Goal: Information Seeking & Learning: Check status

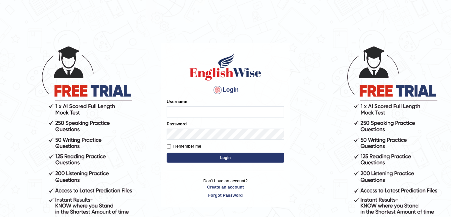
type input "alexa_"
click at [211, 155] on button "Login" at bounding box center [226, 158] width 118 height 10
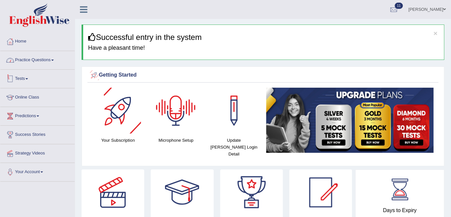
click at [48, 61] on link "Practice Questions" at bounding box center [37, 59] width 74 height 16
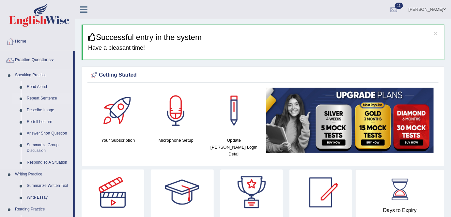
click at [50, 95] on link "Repeat Sentence" at bounding box center [48, 98] width 49 height 12
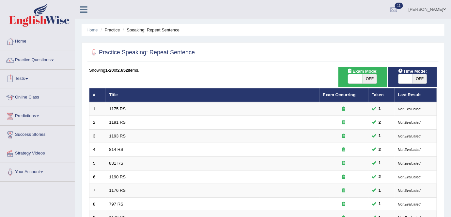
click at [369, 78] on span "OFF" at bounding box center [370, 78] width 14 height 9
checkbox input "true"
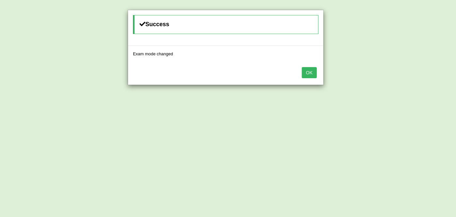
click at [311, 71] on button "OK" at bounding box center [309, 72] width 15 height 11
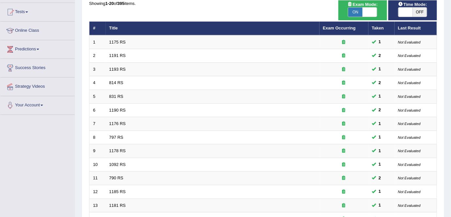
scroll to position [68, 0]
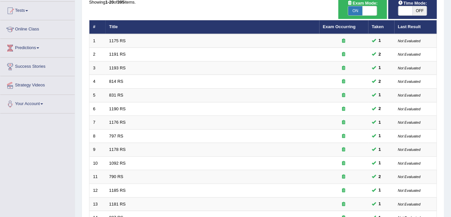
click at [421, 14] on span "OFF" at bounding box center [420, 10] width 14 height 9
checkbox input "true"
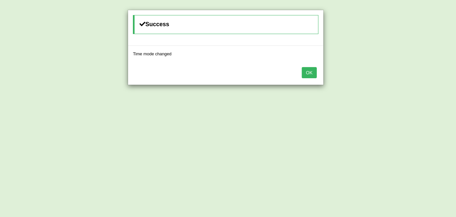
click at [306, 72] on button "OK" at bounding box center [309, 72] width 15 height 11
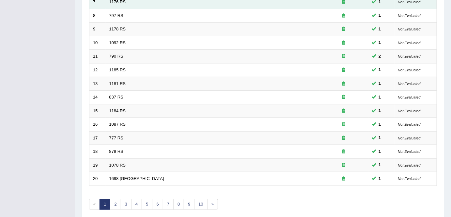
scroll to position [189, 0]
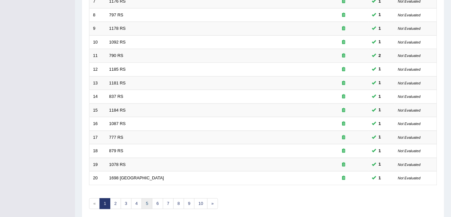
click at [147, 200] on link "5" at bounding box center [147, 203] width 11 height 11
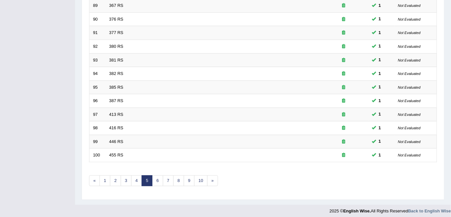
scroll to position [213, 0]
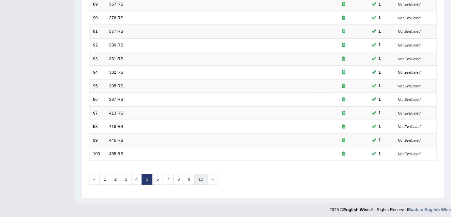
click at [196, 180] on link "10" at bounding box center [200, 179] width 13 height 11
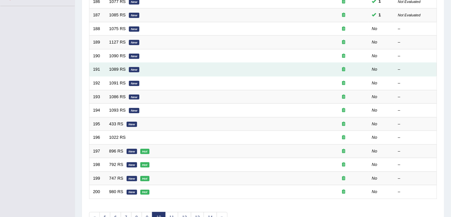
scroll to position [175, 0]
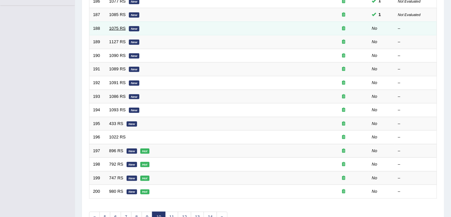
click at [113, 28] on link "1075 RS" at bounding box center [117, 28] width 17 height 5
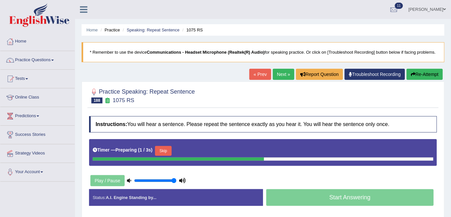
click at [163, 150] on button "Skip" at bounding box center [163, 151] width 16 height 10
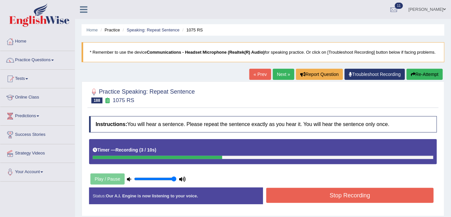
click at [281, 199] on button "Stop Recording" at bounding box center [351, 194] width 168 height 15
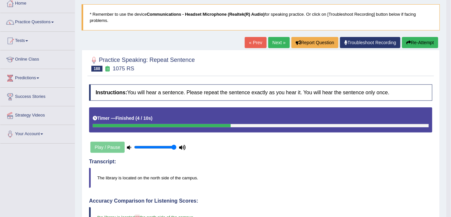
scroll to position [36, 0]
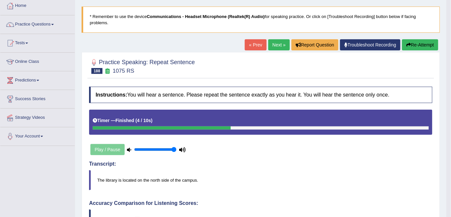
click at [278, 47] on link "Next »" at bounding box center [280, 44] width 22 height 11
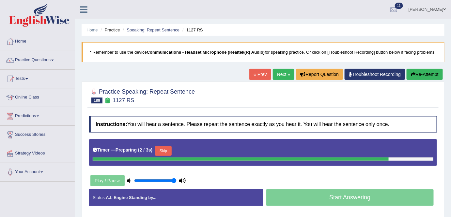
click at [164, 148] on button "Skip" at bounding box center [163, 151] width 16 height 10
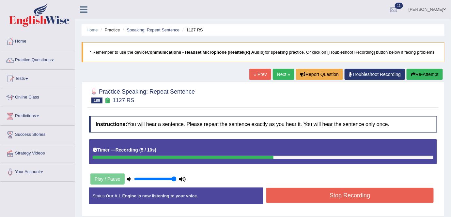
click at [314, 198] on button "Stop Recording" at bounding box center [351, 194] width 168 height 15
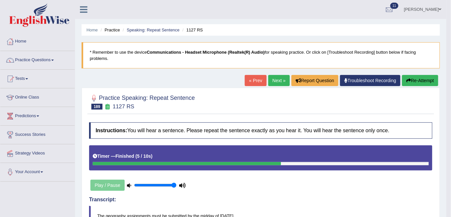
click at [276, 82] on link "Next »" at bounding box center [280, 80] width 22 height 11
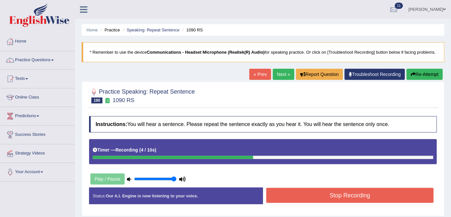
click at [293, 190] on button "Stop Recording" at bounding box center [351, 194] width 168 height 15
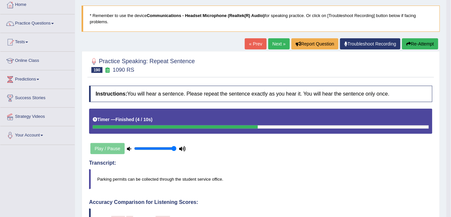
scroll to position [37, 0]
click at [274, 40] on link "Next »" at bounding box center [280, 43] width 22 height 11
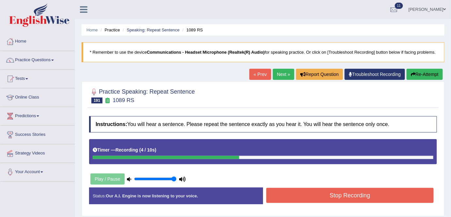
click at [297, 195] on button "Stop Recording" at bounding box center [351, 194] width 168 height 15
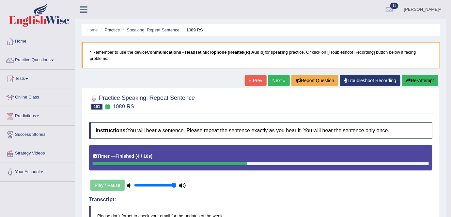
click at [275, 75] on link "Next »" at bounding box center [280, 80] width 22 height 11
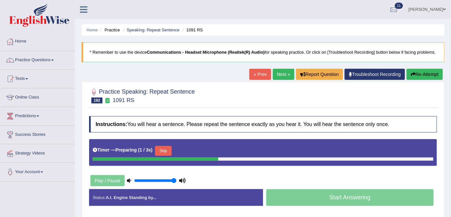
click at [171, 148] on button "Skip" at bounding box center [163, 151] width 16 height 10
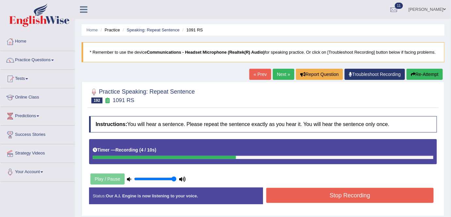
click at [282, 201] on button "Stop Recording" at bounding box center [351, 194] width 168 height 15
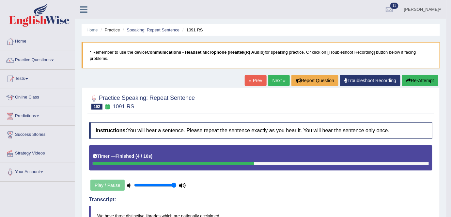
click at [277, 82] on link "Next »" at bounding box center [280, 80] width 22 height 11
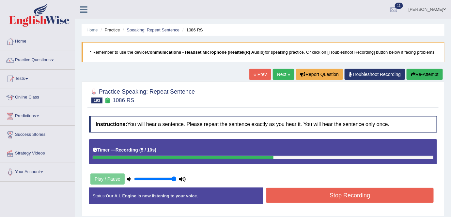
click at [324, 194] on button "Stop Recording" at bounding box center [351, 194] width 168 height 15
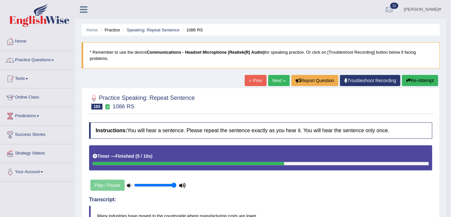
click at [277, 82] on link "Next »" at bounding box center [280, 80] width 22 height 11
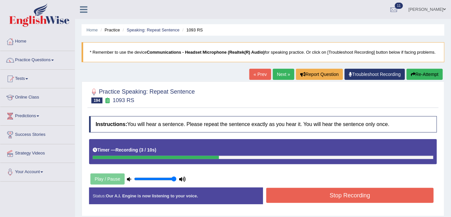
click at [291, 194] on button "Stop Recording" at bounding box center [351, 194] width 168 height 15
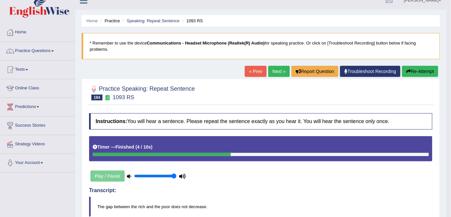
scroll to position [2, 0]
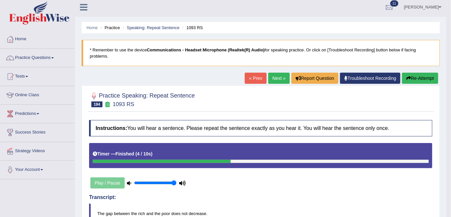
click at [280, 80] on link "Next »" at bounding box center [280, 78] width 22 height 11
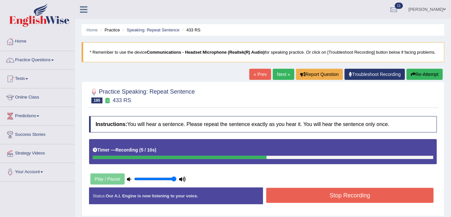
click at [294, 196] on button "Stop Recording" at bounding box center [351, 194] width 168 height 15
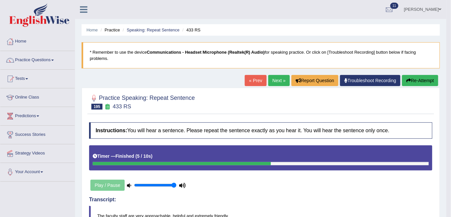
click at [277, 82] on link "Next »" at bounding box center [280, 80] width 22 height 11
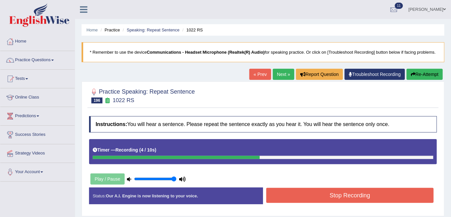
click at [312, 196] on button "Stop Recording" at bounding box center [351, 194] width 168 height 15
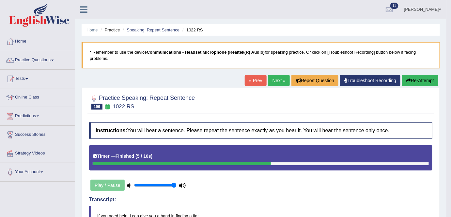
click at [281, 80] on link "Next »" at bounding box center [280, 80] width 22 height 11
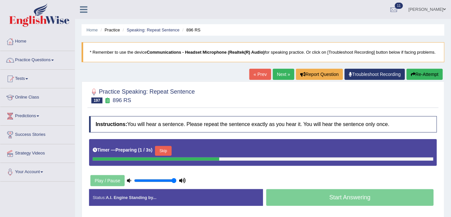
click at [167, 146] on button "Skip" at bounding box center [163, 151] width 16 height 10
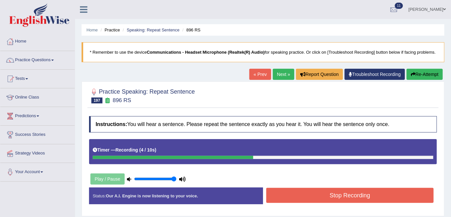
click at [306, 195] on button "Stop Recording" at bounding box center [351, 194] width 168 height 15
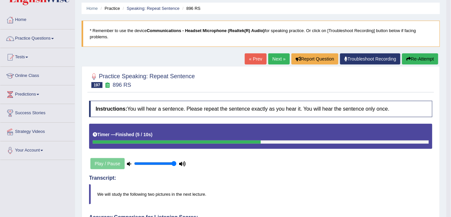
scroll to position [21, 0]
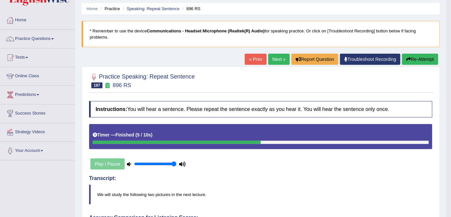
click at [271, 61] on link "Next »" at bounding box center [280, 59] width 22 height 11
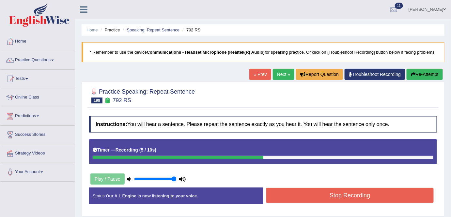
click at [283, 196] on button "Stop Recording" at bounding box center [351, 194] width 168 height 15
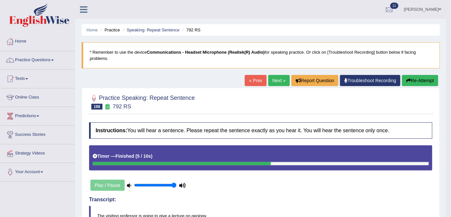
click at [280, 79] on link "Next »" at bounding box center [280, 80] width 22 height 11
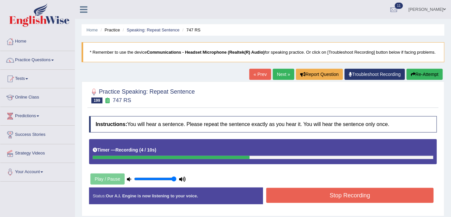
click at [291, 194] on button "Stop Recording" at bounding box center [351, 194] width 168 height 15
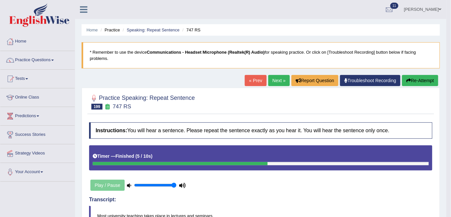
click at [270, 80] on link "Next »" at bounding box center [280, 80] width 22 height 11
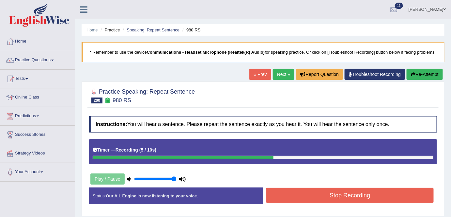
click at [288, 196] on button "Stop Recording" at bounding box center [351, 194] width 168 height 15
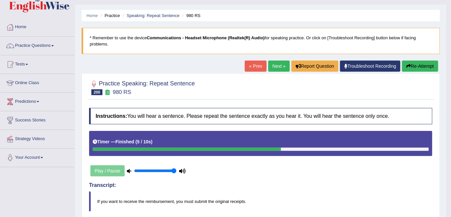
scroll to position [10, 0]
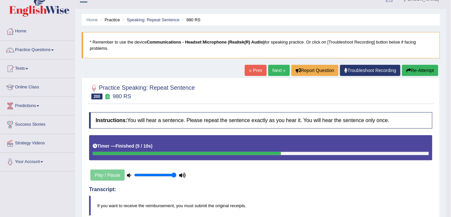
click at [275, 67] on link "Next »" at bounding box center [280, 70] width 22 height 11
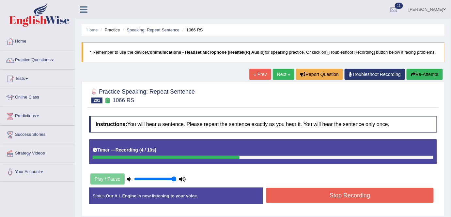
click at [294, 190] on button "Stop Recording" at bounding box center [351, 194] width 168 height 15
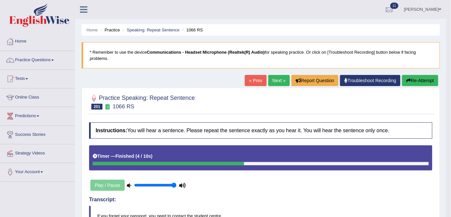
click at [282, 81] on link "Next »" at bounding box center [280, 80] width 22 height 11
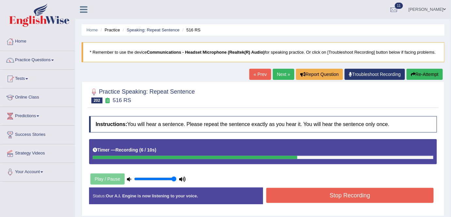
click at [318, 197] on button "Stop Recording" at bounding box center [351, 194] width 168 height 15
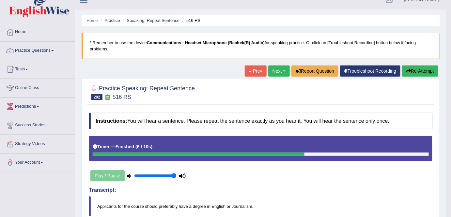
scroll to position [8, 0]
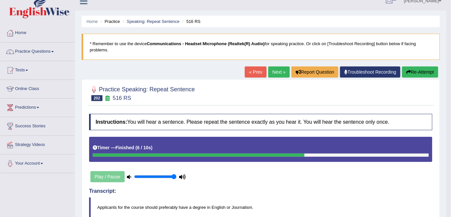
click at [274, 69] on link "Next »" at bounding box center [280, 71] width 22 height 11
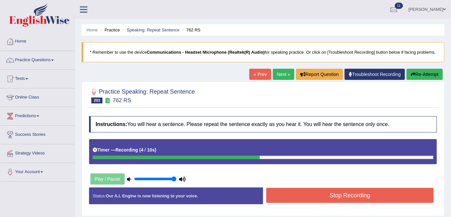
click at [331, 193] on button "Stop Recording" at bounding box center [351, 194] width 168 height 15
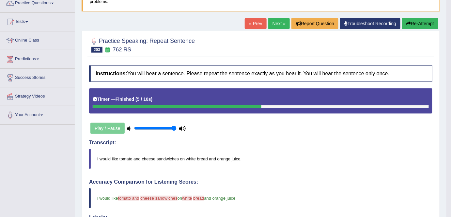
scroll to position [37, 0]
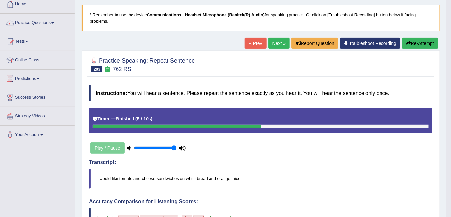
click at [408, 44] on icon "button" at bounding box center [409, 43] width 5 height 5
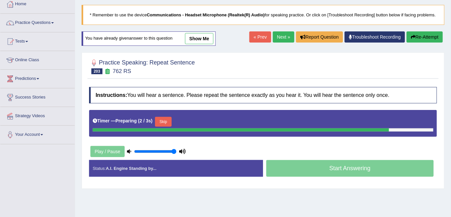
click at [166, 119] on button "Skip" at bounding box center [163, 122] width 16 height 10
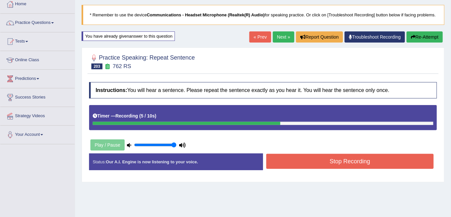
click at [306, 157] on button "Stop Recording" at bounding box center [351, 161] width 168 height 15
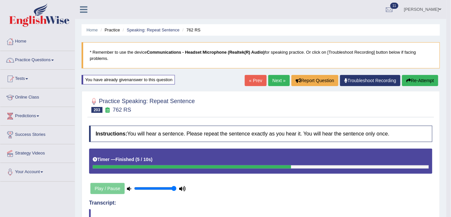
click at [279, 80] on link "Next »" at bounding box center [280, 80] width 22 height 11
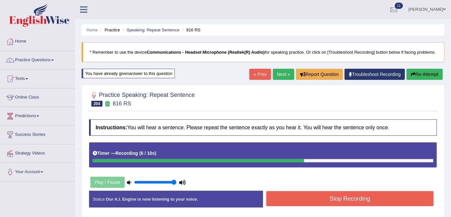
click at [293, 198] on button "Stop Recording" at bounding box center [351, 198] width 168 height 15
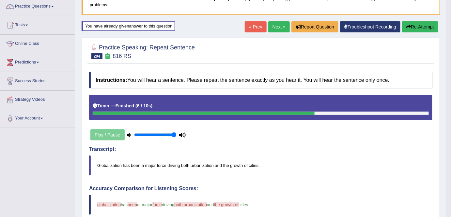
scroll to position [52, 0]
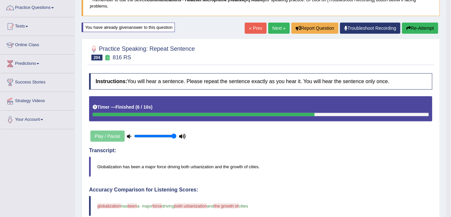
click at [416, 27] on button "Re-Attempt" at bounding box center [420, 28] width 36 height 11
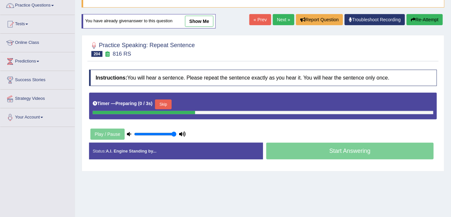
click at [167, 106] on button "Skip" at bounding box center [163, 104] width 16 height 10
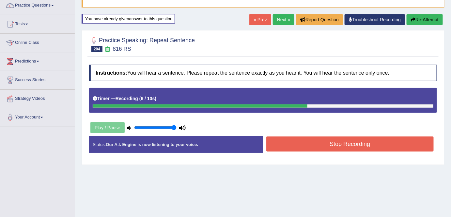
click at [309, 140] on button "Stop Recording" at bounding box center [351, 143] width 168 height 15
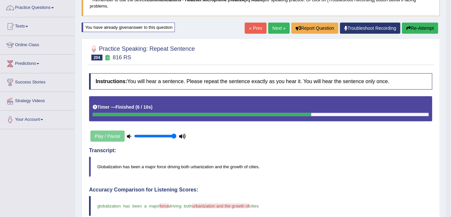
scroll to position [49, 0]
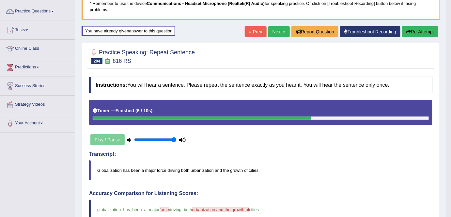
click at [279, 30] on link "Next »" at bounding box center [280, 31] width 22 height 11
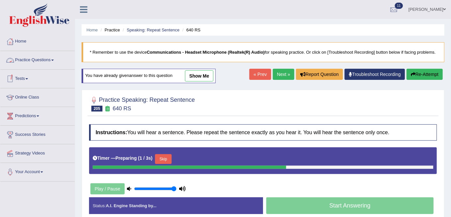
click at [53, 59] on link "Practice Questions" at bounding box center [37, 59] width 74 height 16
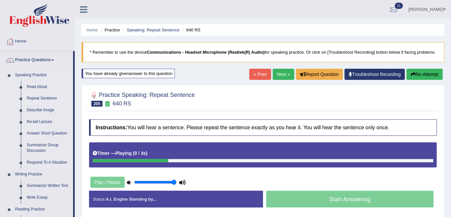
click at [40, 97] on link "Repeat Sentence" at bounding box center [48, 98] width 49 height 12
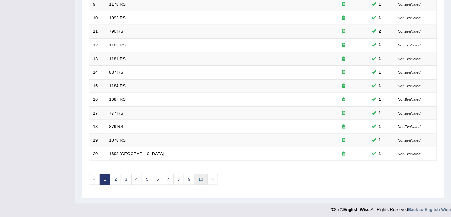
click at [199, 176] on link "10" at bounding box center [200, 179] width 13 height 11
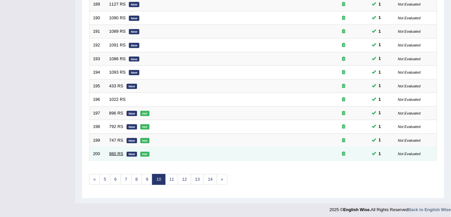
click at [112, 151] on link "980 RS" at bounding box center [116, 153] width 14 height 5
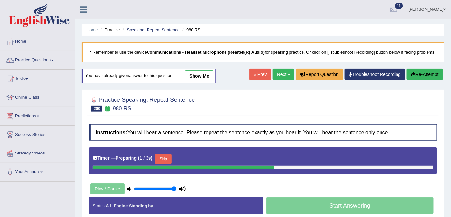
click at [278, 75] on link "Next »" at bounding box center [284, 74] width 22 height 11
drag, startPoint x: 0, startPoint y: 0, endPoint x: 278, endPoint y: 75, distance: 287.6
click at [278, 75] on link "Next »" at bounding box center [284, 74] width 22 height 11
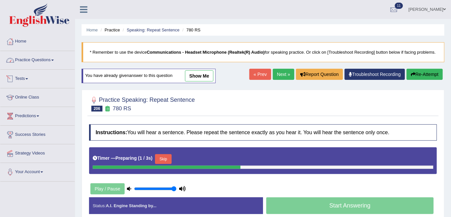
click at [39, 57] on link "Practice Questions" at bounding box center [37, 59] width 74 height 16
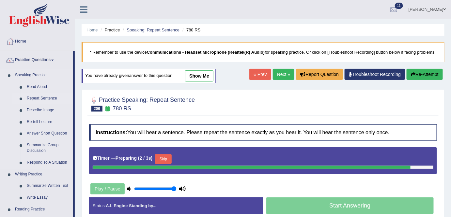
click at [35, 96] on link "Repeat Sentence" at bounding box center [48, 98] width 49 height 12
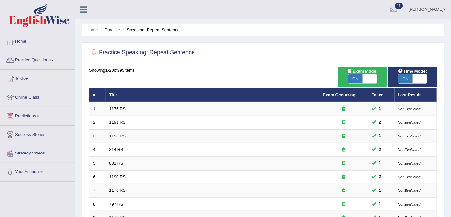
click at [357, 79] on span "ON" at bounding box center [356, 78] width 14 height 9
checkbox input "false"
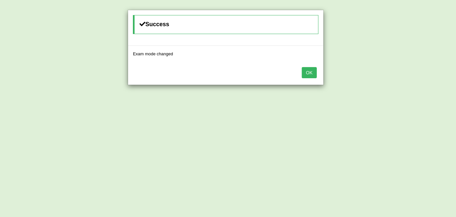
click at [303, 68] on button "OK" at bounding box center [309, 72] width 15 height 11
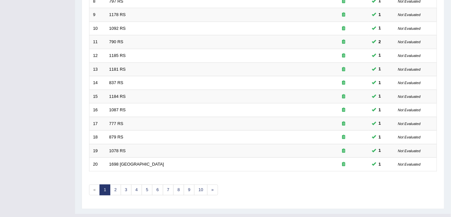
scroll to position [213, 0]
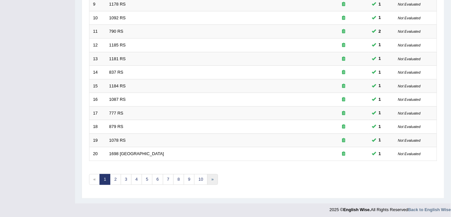
click at [207, 176] on link "»" at bounding box center [212, 179] width 11 height 11
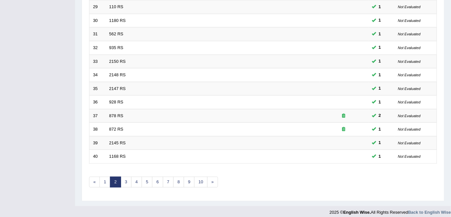
scroll to position [213, 0]
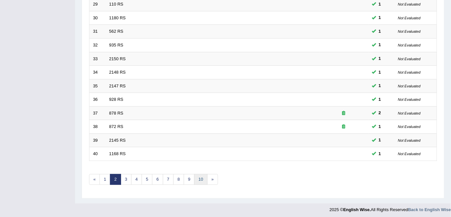
click at [201, 176] on link "10" at bounding box center [200, 179] width 13 height 11
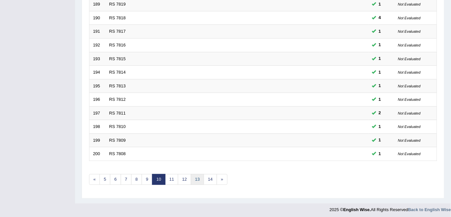
click at [199, 176] on link "13" at bounding box center [197, 179] width 13 height 11
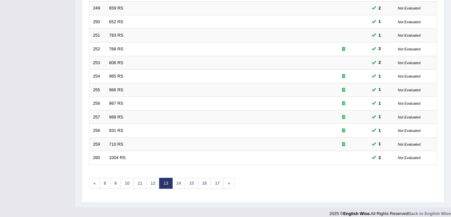
scroll to position [213, 0]
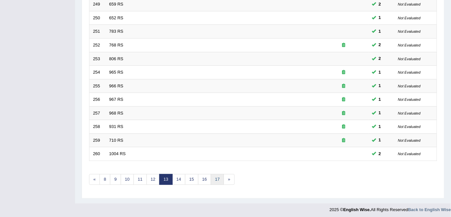
click at [213, 181] on link "17" at bounding box center [217, 179] width 13 height 11
click at [221, 175] on link "21" at bounding box center [222, 179] width 13 height 11
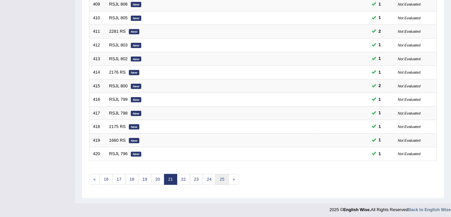
click at [221, 175] on link "25" at bounding box center [222, 179] width 13 height 11
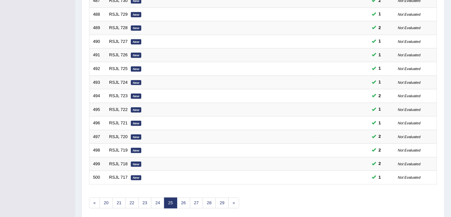
scroll to position [190, 0]
click at [219, 202] on link "29" at bounding box center [222, 202] width 13 height 11
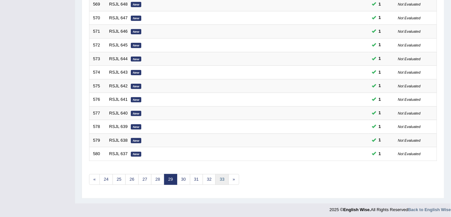
click at [225, 176] on link "33" at bounding box center [222, 179] width 13 height 11
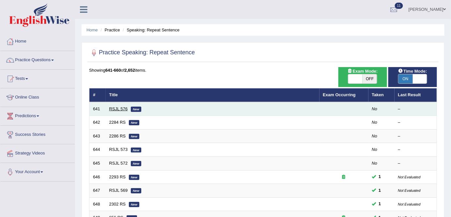
click at [115, 108] on link "RSJL 576" at bounding box center [118, 108] width 19 height 5
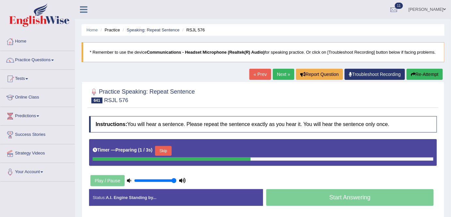
click at [162, 147] on button "Skip" at bounding box center [163, 151] width 16 height 10
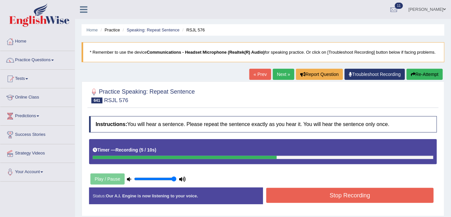
click at [317, 201] on button "Stop Recording" at bounding box center [351, 194] width 168 height 15
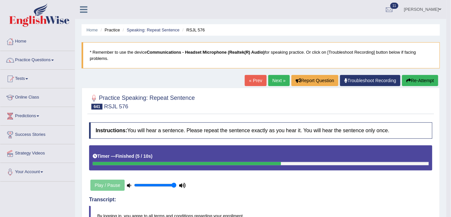
click at [419, 79] on button "Re-Attempt" at bounding box center [420, 80] width 36 height 11
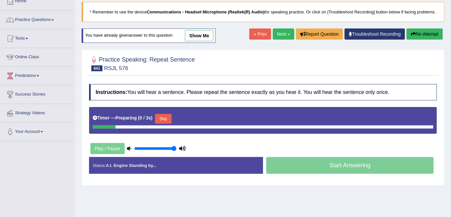
scroll to position [40, 0]
click at [167, 118] on button "Skip" at bounding box center [163, 119] width 16 height 10
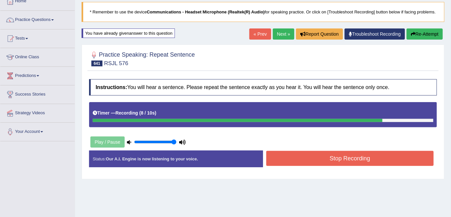
click at [275, 156] on button "Stop Recording" at bounding box center [351, 158] width 168 height 15
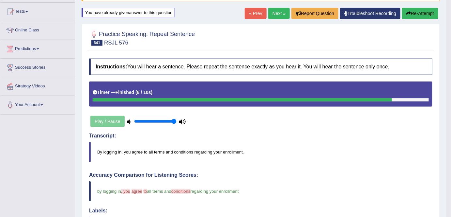
scroll to position [65, 0]
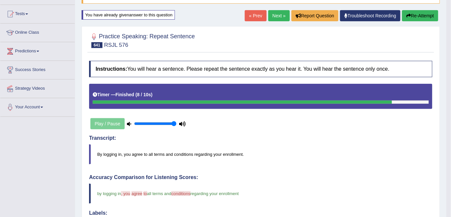
click at [274, 16] on link "Next »" at bounding box center [280, 15] width 22 height 11
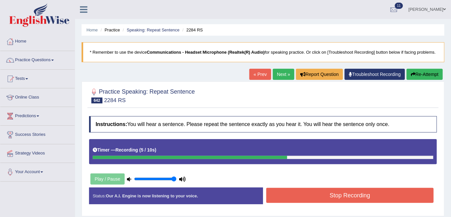
click at [327, 193] on button "Stop Recording" at bounding box center [351, 194] width 168 height 15
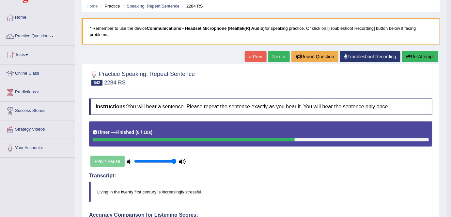
scroll to position [24, 0]
click at [273, 57] on link "Next »" at bounding box center [280, 56] width 22 height 11
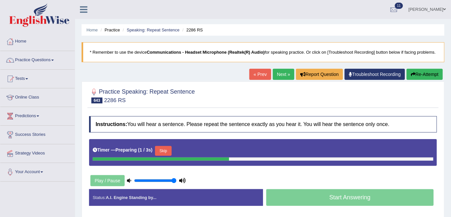
click at [166, 151] on button "Skip" at bounding box center [163, 151] width 16 height 10
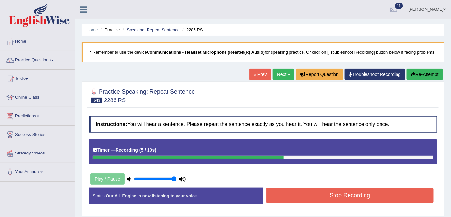
click at [306, 197] on button "Stop Recording" at bounding box center [351, 194] width 168 height 15
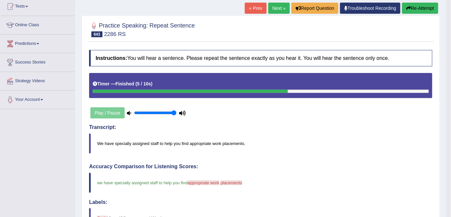
scroll to position [69, 0]
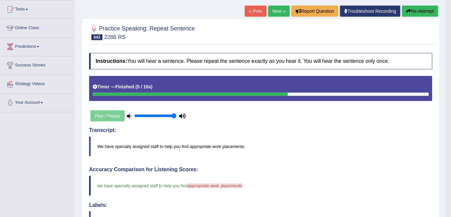
click at [306, 197] on div "Accuracy Comparison for Listening Scores: we have specially assigned staff to h…" at bounding box center [261, 212] width 344 height 93
click at [279, 13] on link "Next »" at bounding box center [280, 11] width 22 height 11
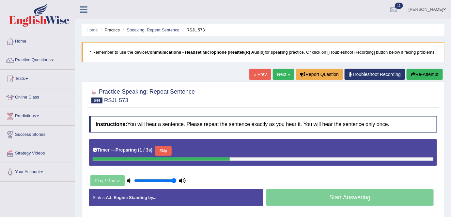
click at [165, 148] on button "Skip" at bounding box center [163, 151] width 16 height 10
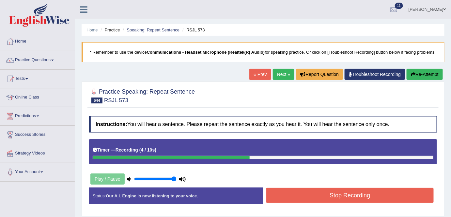
click at [292, 197] on button "Stop Recording" at bounding box center [351, 194] width 168 height 15
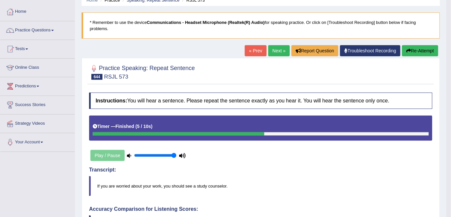
scroll to position [18, 0]
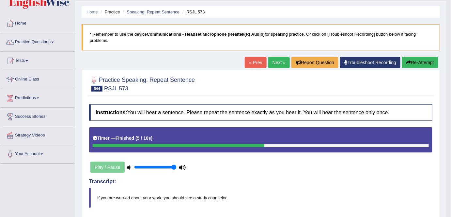
click at [276, 64] on link "Next »" at bounding box center [280, 62] width 22 height 11
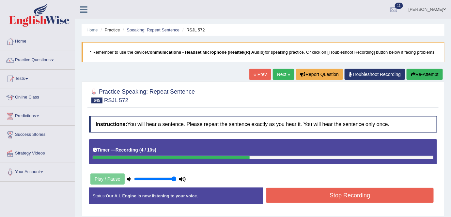
click at [304, 198] on button "Stop Recording" at bounding box center [351, 194] width 168 height 15
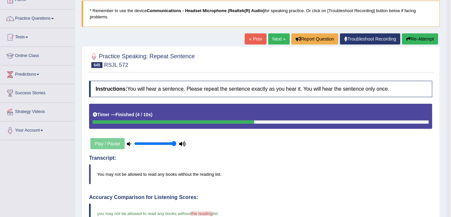
scroll to position [36, 0]
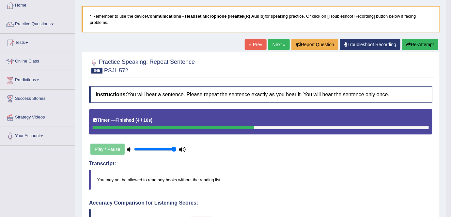
click at [275, 45] on link "Next »" at bounding box center [280, 44] width 22 height 11
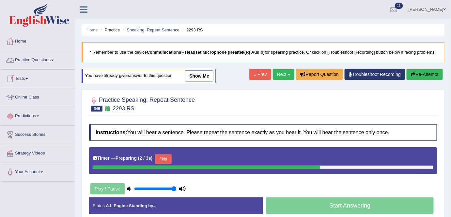
click at [52, 59] on link "Practice Questions" at bounding box center [37, 59] width 74 height 16
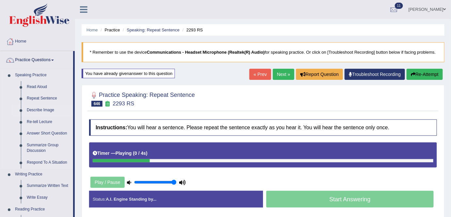
click at [54, 111] on link "Describe Image" at bounding box center [48, 110] width 49 height 12
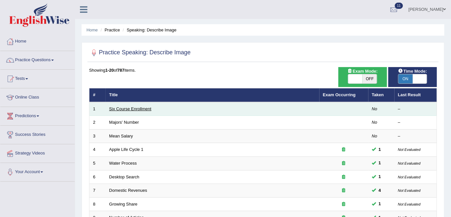
click at [128, 108] on link "Six Course Enrollment" at bounding box center [130, 108] width 42 height 5
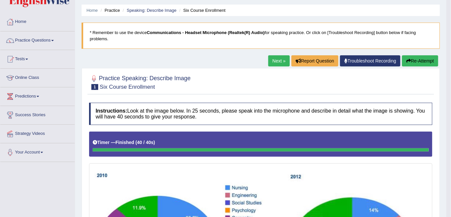
scroll to position [18, 0]
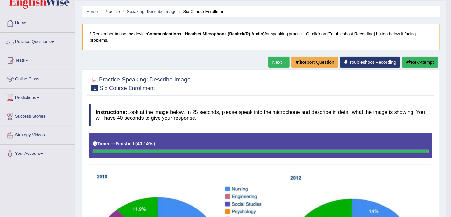
click at [275, 60] on link "Next »" at bounding box center [280, 62] width 22 height 11
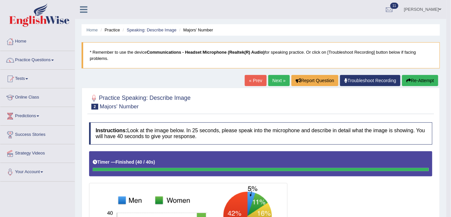
click at [274, 79] on link "Next »" at bounding box center [280, 80] width 22 height 11
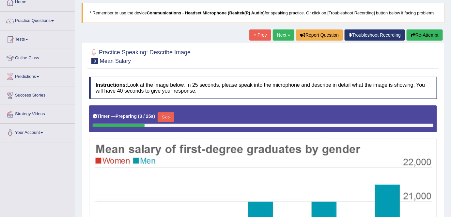
scroll to position [39, 0]
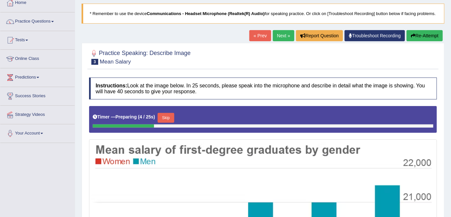
click at [280, 37] on link "Next »" at bounding box center [284, 35] width 22 height 11
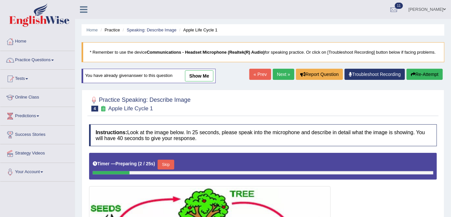
click at [281, 72] on link "Next »" at bounding box center [284, 74] width 22 height 11
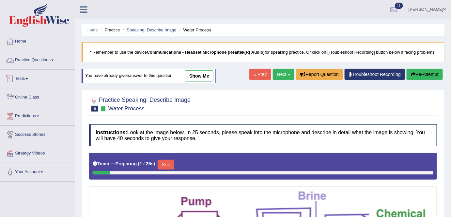
click at [46, 57] on link "Practice Questions" at bounding box center [37, 59] width 74 height 16
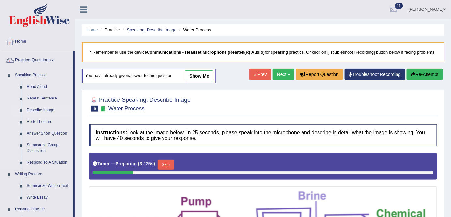
click at [47, 110] on link "Describe Image" at bounding box center [48, 110] width 49 height 12
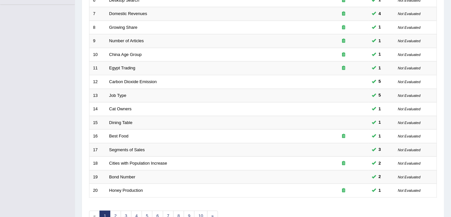
scroll to position [213, 0]
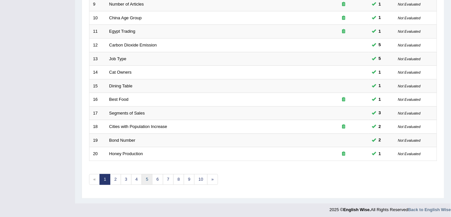
click at [148, 179] on link "5" at bounding box center [147, 179] width 11 height 11
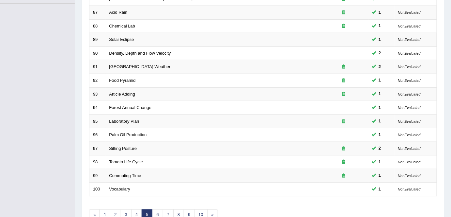
scroll to position [213, 0]
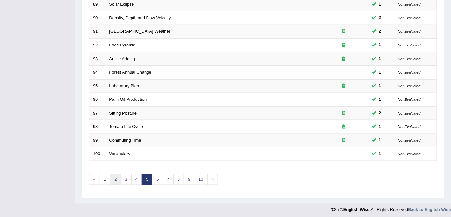
click at [118, 177] on link "2" at bounding box center [115, 179] width 11 height 11
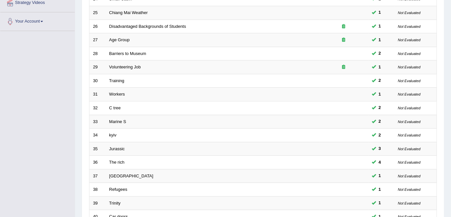
scroll to position [213, 0]
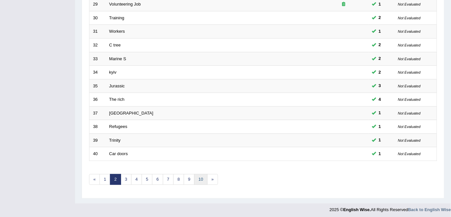
click at [198, 179] on link "10" at bounding box center [200, 179] width 13 height 11
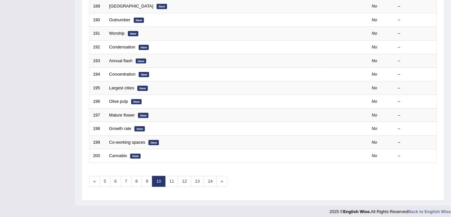
scroll to position [213, 0]
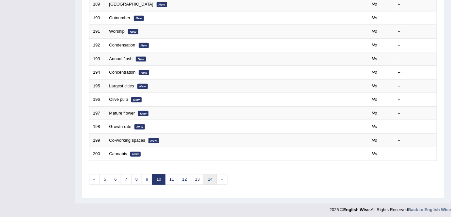
click at [205, 177] on link "14" at bounding box center [210, 179] width 13 height 11
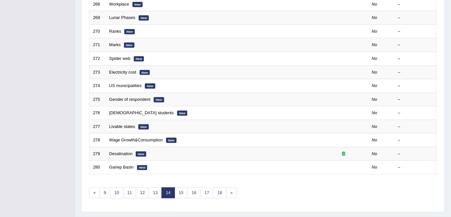
scroll to position [199, 0]
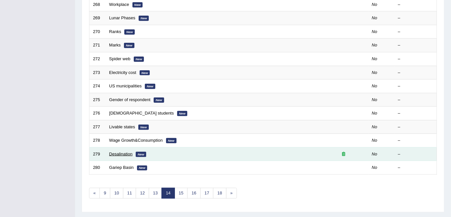
click at [123, 151] on link "Desalination" at bounding box center [121, 153] width 24 height 5
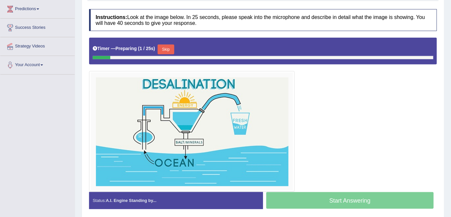
scroll to position [108, 0]
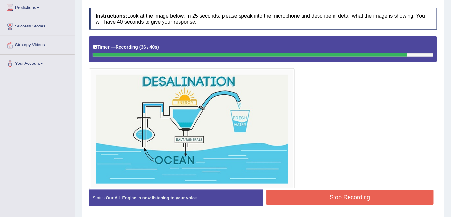
click at [316, 192] on button "Stop Recording" at bounding box center [351, 196] width 168 height 15
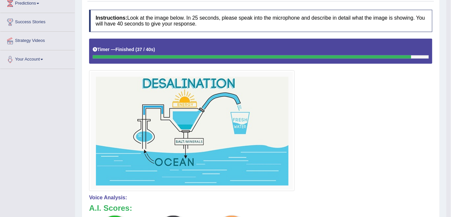
scroll to position [111, 0]
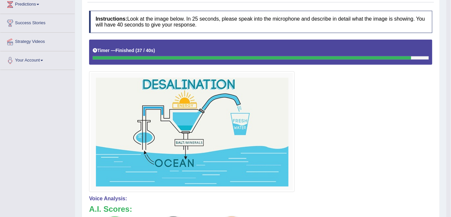
click at [410, 98] on div at bounding box center [261, 116] width 344 height 152
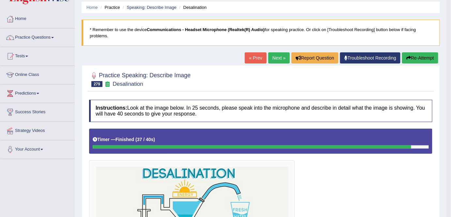
scroll to position [0, 0]
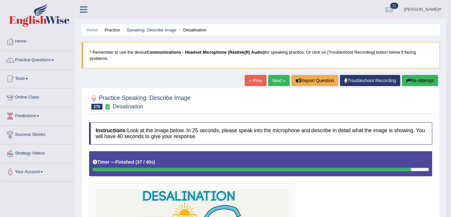
click at [279, 86] on link "Next »" at bounding box center [280, 80] width 22 height 11
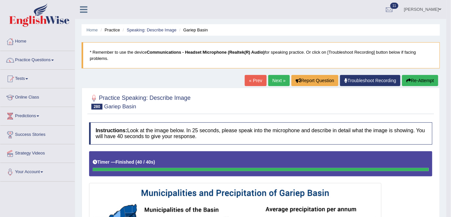
click at [276, 77] on link "Next »" at bounding box center [280, 80] width 22 height 11
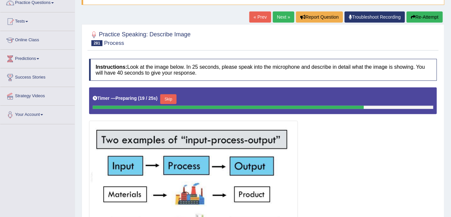
scroll to position [51, 0]
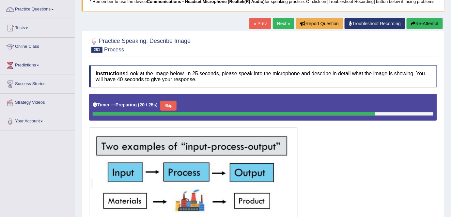
click at [281, 24] on link "Next »" at bounding box center [284, 23] width 22 height 11
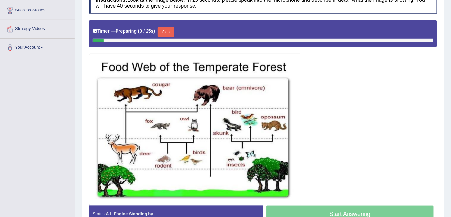
scroll to position [127, 0]
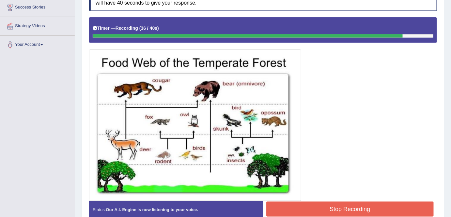
click at [301, 209] on button "Stop Recording" at bounding box center [351, 208] width 168 height 15
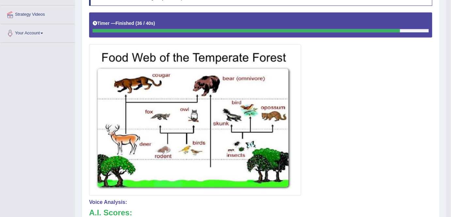
scroll to position [115, 0]
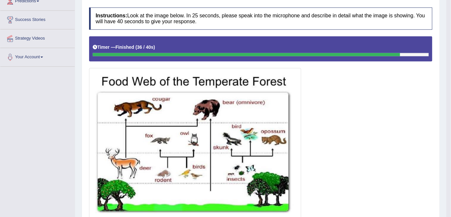
click at [407, 109] on div at bounding box center [261, 127] width 344 height 183
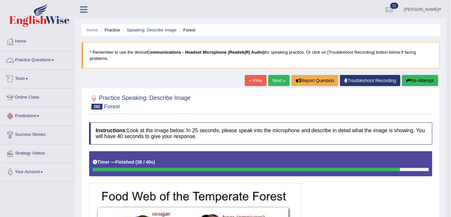
click at [46, 59] on link "Practice Questions" at bounding box center [37, 59] width 74 height 16
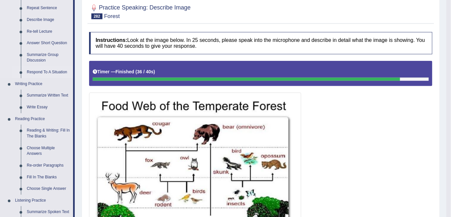
scroll to position [88, 0]
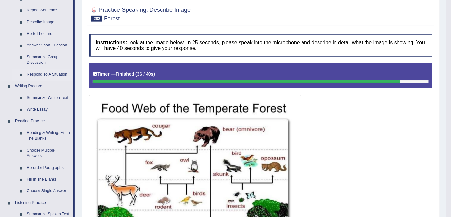
click at [59, 76] on link "Respond To A Situation" at bounding box center [48, 75] width 49 height 12
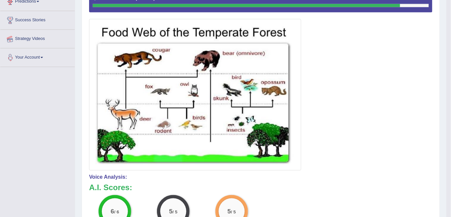
scroll to position [212, 0]
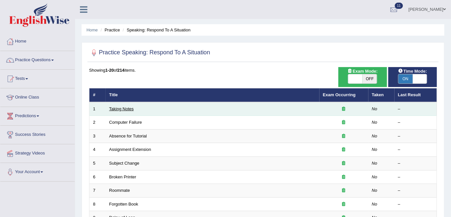
click at [116, 109] on link "Taking Notes" at bounding box center [121, 108] width 24 height 5
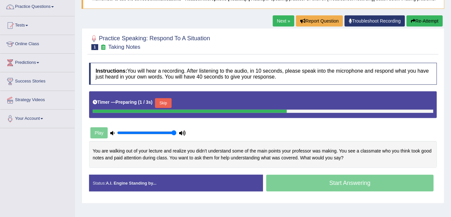
click at [169, 100] on button "Skip" at bounding box center [163, 103] width 16 height 10
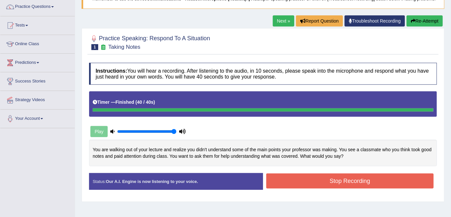
click at [300, 176] on button "Stop Recording" at bounding box center [351, 180] width 168 height 15
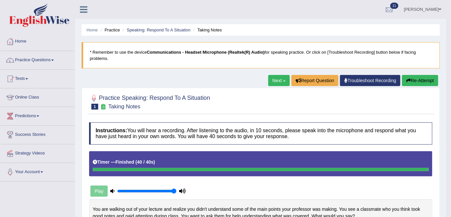
click at [276, 78] on link "Next »" at bounding box center [280, 80] width 22 height 11
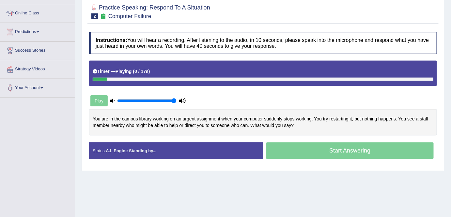
scroll to position [85, 0]
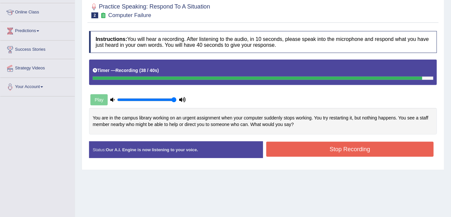
click at [304, 154] on button "Stop Recording" at bounding box center [351, 148] width 168 height 15
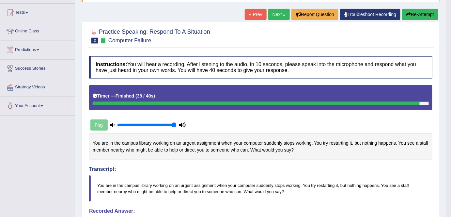
scroll to position [63, 0]
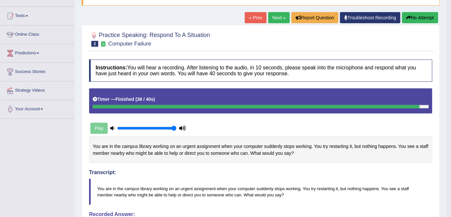
click at [276, 17] on link "Next »" at bounding box center [280, 17] width 22 height 11
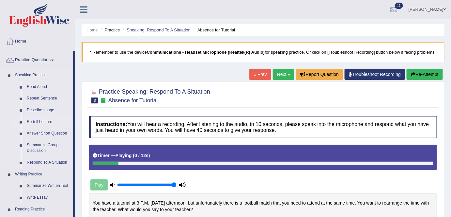
click at [41, 124] on link "Re-tell Lecture" at bounding box center [48, 122] width 49 height 12
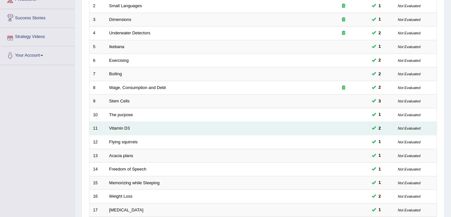
scroll to position [213, 0]
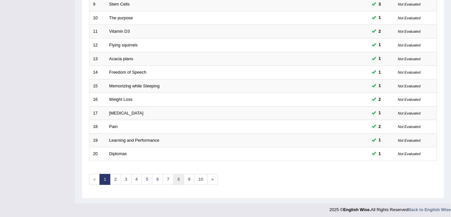
click at [178, 176] on link "8" at bounding box center [178, 179] width 11 height 11
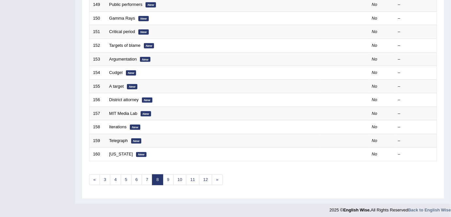
scroll to position [213, 0]
click at [201, 177] on link "12" at bounding box center [205, 179] width 13 height 11
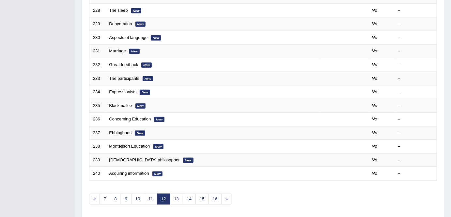
scroll to position [213, 0]
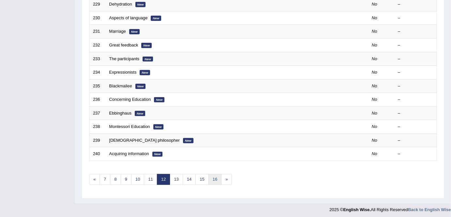
click at [214, 176] on link "16" at bounding box center [215, 179] width 13 height 11
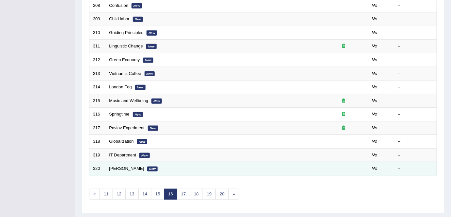
scroll to position [199, 0]
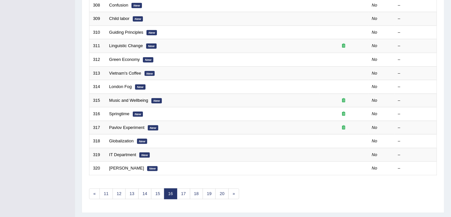
click at [72, 135] on div "Toggle navigation Home Practice Questions Speaking Practice Read Aloud Repeat S…" at bounding box center [225, 15] width 451 height 429
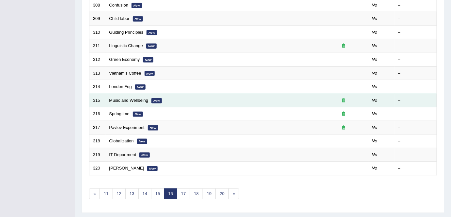
click at [122, 101] on td "Music and Wellbeing New" at bounding box center [213, 100] width 214 height 14
click at [122, 98] on link "Music and Wellbeing" at bounding box center [128, 100] width 39 height 5
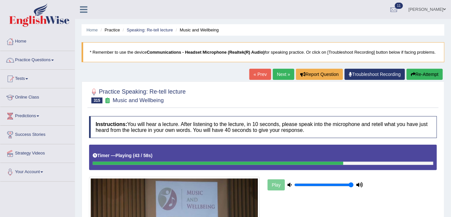
click at [415, 74] on button "Re-Attempt" at bounding box center [425, 74] width 36 height 11
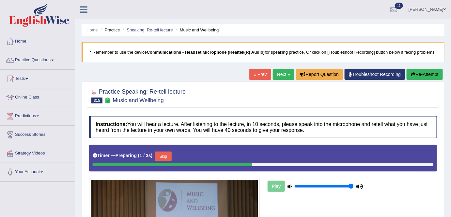
click at [171, 154] on button "Skip" at bounding box center [163, 156] width 16 height 10
click at [197, 154] on button "Skip" at bounding box center [194, 156] width 16 height 10
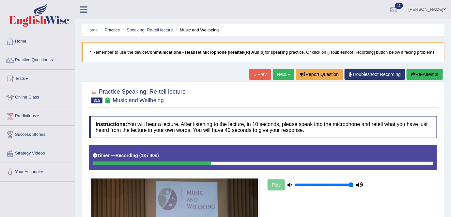
click at [418, 70] on button "Re-Attempt" at bounding box center [425, 74] width 36 height 11
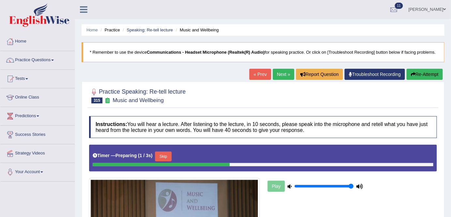
click at [167, 155] on button "Skip" at bounding box center [163, 156] width 16 height 10
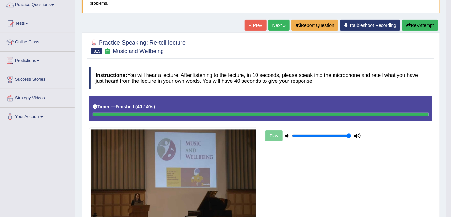
scroll to position [55, 0]
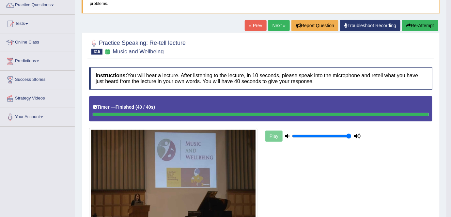
click at [274, 27] on link "Next »" at bounding box center [280, 25] width 22 height 11
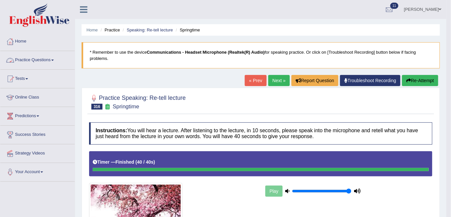
click at [45, 61] on link "Practice Questions" at bounding box center [37, 59] width 74 height 16
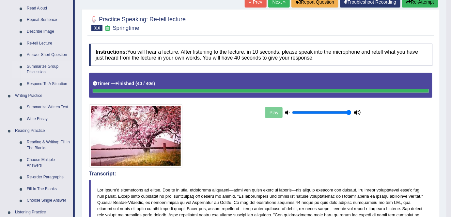
scroll to position [79, 0]
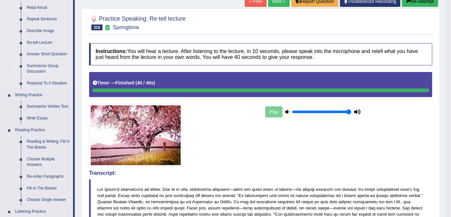
click at [46, 69] on link "Summarize Group Discussion" at bounding box center [48, 68] width 49 height 17
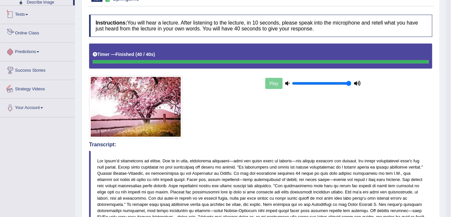
scroll to position [365, 0]
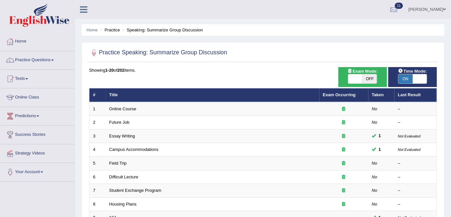
click at [367, 78] on span "OFF" at bounding box center [370, 78] width 14 height 9
checkbox input "true"
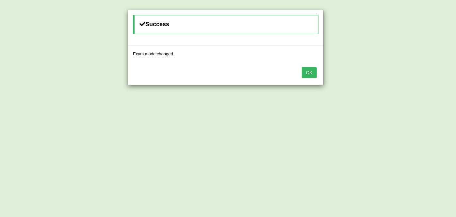
click at [307, 71] on button "OK" at bounding box center [309, 72] width 15 height 11
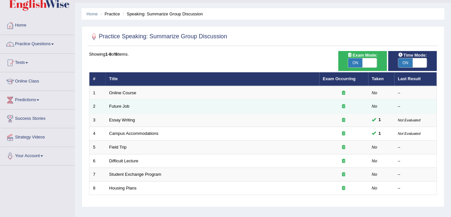
scroll to position [13, 0]
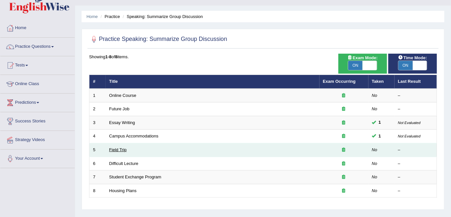
click at [118, 150] on link "Field Trip" at bounding box center [117, 149] width 17 height 5
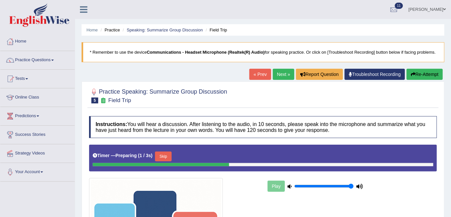
click at [277, 77] on link "Next »" at bounding box center [284, 74] width 22 height 11
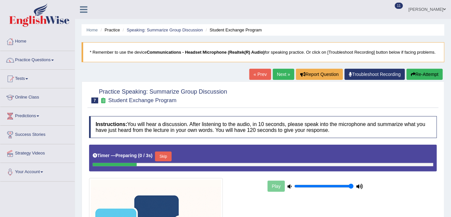
click at [256, 71] on link "« Prev" at bounding box center [261, 74] width 22 height 11
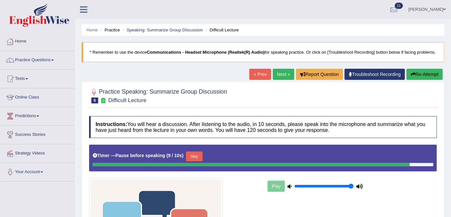
click at [198, 156] on button "Skip" at bounding box center [194, 156] width 16 height 10
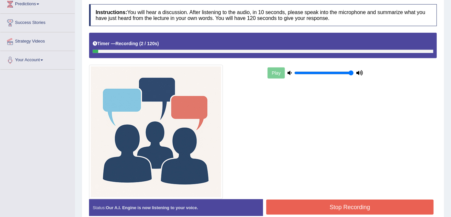
scroll to position [111, 0]
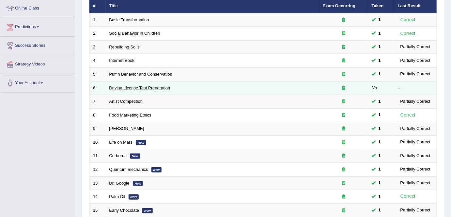
click at [134, 86] on link "Driving License Test Preparation" at bounding box center [139, 87] width 61 height 5
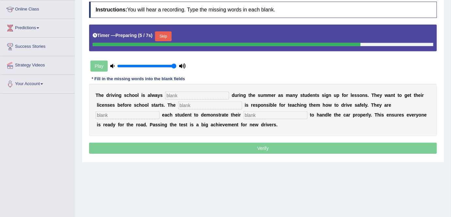
scroll to position [89, 0]
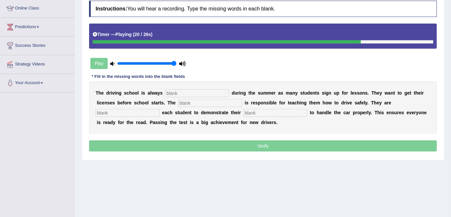
click at [268, 112] on input "text" at bounding box center [276, 113] width 64 height 8
type input "ability"
click at [210, 91] on input "text" at bounding box center [197, 93] width 64 height 8
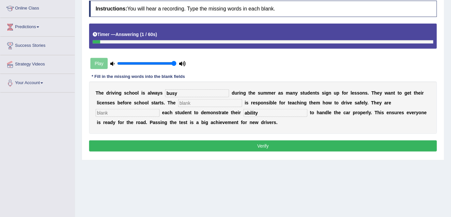
type input "busy"
click at [206, 102] on input "text" at bounding box center [210, 103] width 64 height 8
type input "instructor"
click at [133, 110] on input "text" at bounding box center [128, 113] width 64 height 8
type input "requiring"
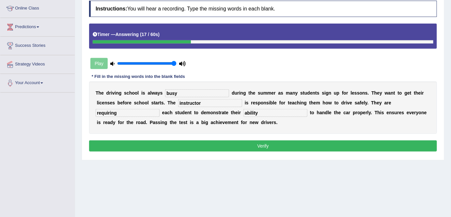
click at [165, 140] on button "Verify" at bounding box center [263, 145] width 348 height 11
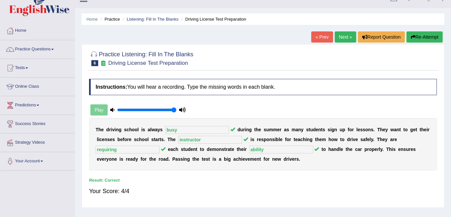
scroll to position [0, 0]
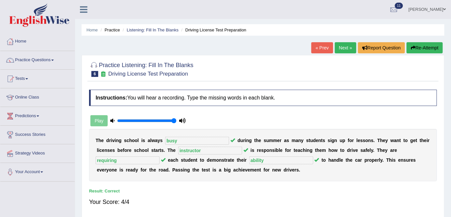
click at [347, 42] on div "Home Practice Listening: Fill In The Blanks Driving License Test Preparation « …" at bounding box center [263, 163] width 376 height 327
click at [347, 44] on link "Next »" at bounding box center [346, 47] width 22 height 11
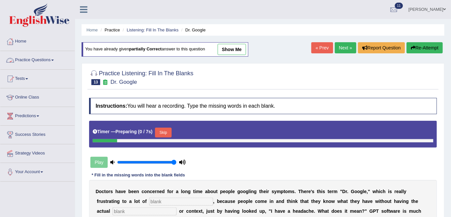
click at [46, 62] on link "Practice Questions" at bounding box center [37, 59] width 74 height 16
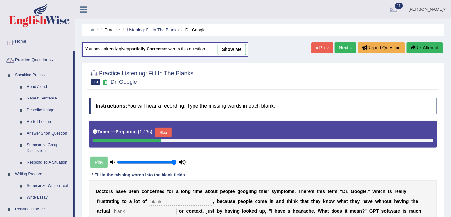
scroll to position [313, 0]
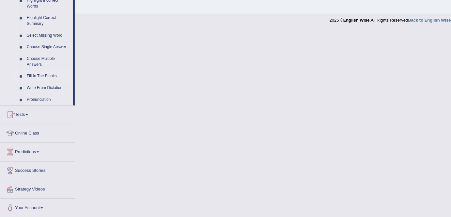
click at [40, 75] on link "Fill In The Blanks" at bounding box center [48, 76] width 49 height 12
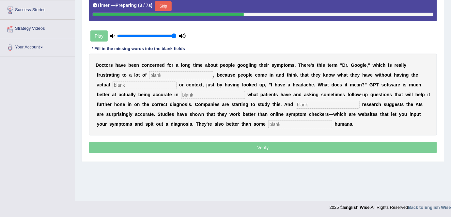
scroll to position [79, 0]
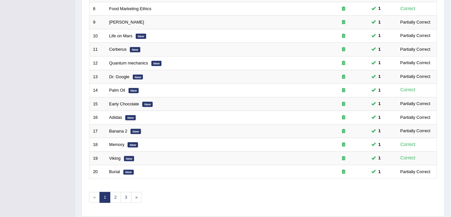
scroll to position [213, 0]
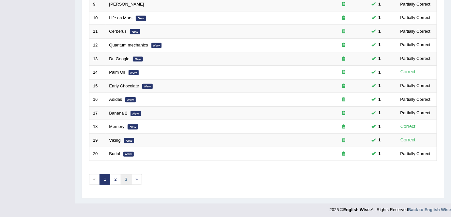
click at [124, 174] on link "3" at bounding box center [126, 179] width 11 height 11
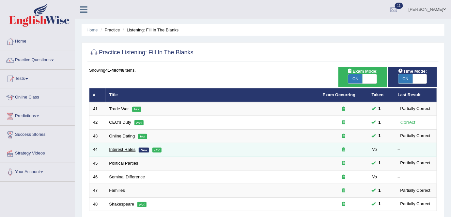
click at [116, 148] on link "Interest Rates" at bounding box center [122, 149] width 26 height 5
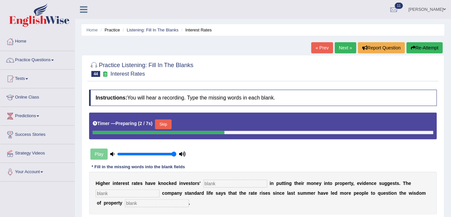
click at [168, 121] on button "Skip" at bounding box center [163, 124] width 16 height 10
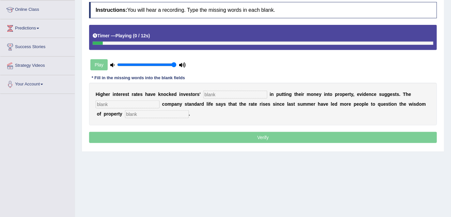
scroll to position [89, 0]
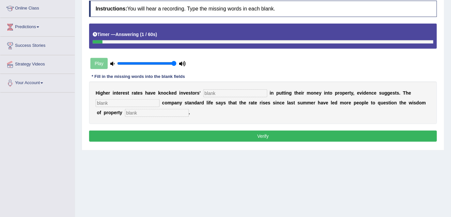
click at [175, 113] on input "text" at bounding box center [157, 113] width 64 height 8
type input "investment"
click at [226, 94] on input "text" at bounding box center [236, 93] width 64 height 8
type input "confidence"
click at [131, 101] on input "text" at bounding box center [128, 103] width 64 height 8
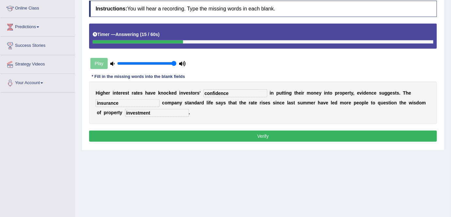
type input "insurance"
click at [199, 138] on button "Verify" at bounding box center [263, 135] width 348 height 11
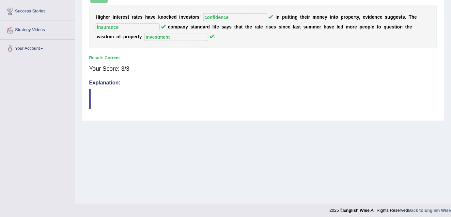
scroll to position [0, 0]
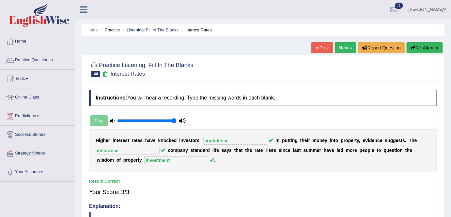
click at [335, 45] on link "Next »" at bounding box center [346, 47] width 22 height 11
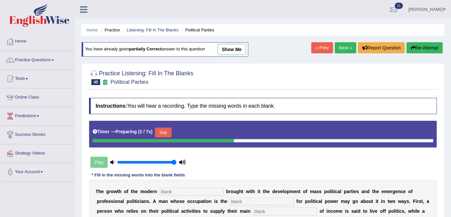
scroll to position [89, 0]
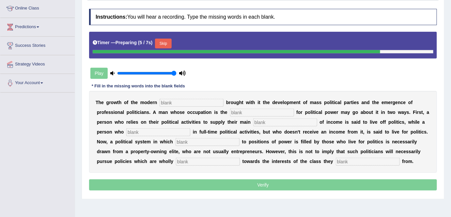
click at [161, 40] on button "Skip" at bounding box center [163, 44] width 16 height 10
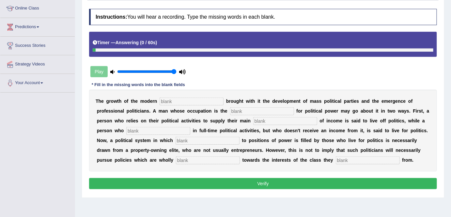
click at [360, 153] on div "T h e g r o w t h o f t h e m o d e r n b r o u g h t w i t h i t t h e d e v e…" at bounding box center [263, 131] width 348 height 82
drag, startPoint x: 359, startPoint y: 165, endPoint x: 359, endPoint y: 161, distance: 3.9
click at [359, 165] on div "T h e g r o w t h o f t h e m o d e r n b r o u g h t w i t h i t t h e d e v e…" at bounding box center [263, 131] width 348 height 82
click at [359, 161] on input "text" at bounding box center [368, 160] width 64 height 8
type input "originate"
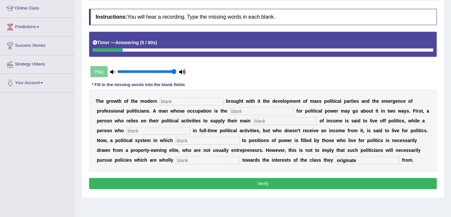
click at [204, 99] on input "text" at bounding box center [192, 101] width 64 height 8
type input "state"
click at [255, 108] on input "text" at bounding box center [262, 111] width 64 height 8
type input "struggle"
click at [269, 118] on input "text" at bounding box center [285, 121] width 64 height 8
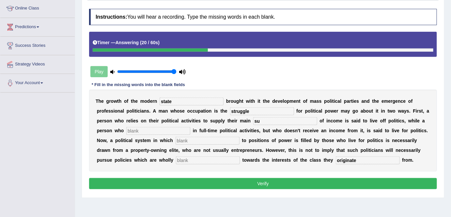
type input "s"
type input "source"
click at [161, 128] on input "text" at bounding box center [158, 131] width 64 height 8
type input "engages"
click at [188, 140] on input "text" at bounding box center [208, 141] width 64 height 8
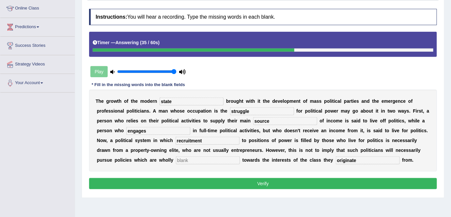
type input "recruitment"
click at [199, 160] on input "text" at bounding box center [208, 160] width 64 height 8
type input "biased"
click at [226, 178] on button "Verify" at bounding box center [263, 183] width 348 height 11
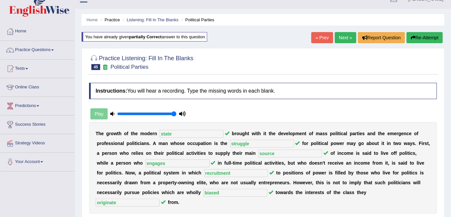
scroll to position [0, 0]
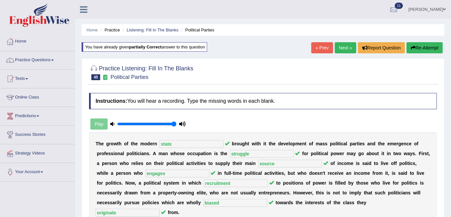
click at [346, 49] on link "Next »" at bounding box center [346, 47] width 22 height 11
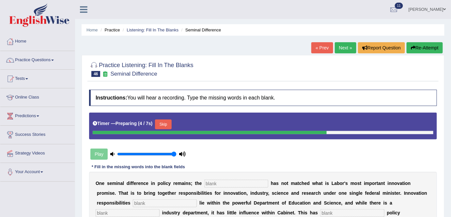
click at [164, 120] on button "Skip" at bounding box center [163, 124] width 16 height 10
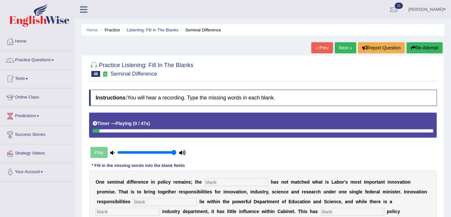
scroll to position [89, 0]
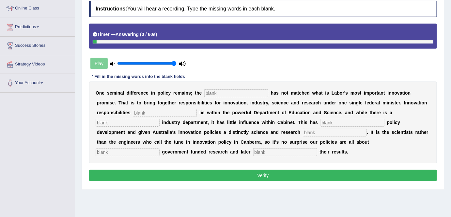
click at [285, 148] on input "text" at bounding box center [285, 152] width 64 height 8
type input "commercialising"
click at [132, 148] on input "text" at bounding box center [128, 152] width 64 height 8
type input "boosting"
click at [228, 92] on input "text" at bounding box center [236, 93] width 64 height 8
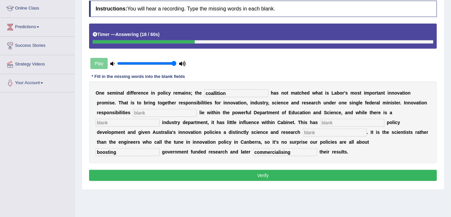
click at [216, 91] on input "coallition" at bounding box center [236, 93] width 64 height 8
type input "coalition"
click at [191, 110] on input "text" at bounding box center [165, 113] width 64 height 8
type input "currently"
click at [147, 122] on input "text" at bounding box center [128, 123] width 64 height 8
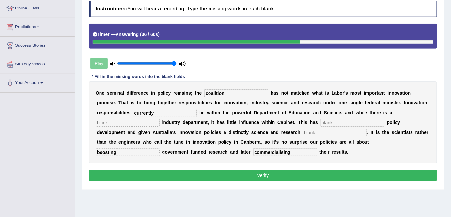
click at [338, 120] on input "text" at bounding box center [353, 123] width 64 height 8
type input "hampered"
click at [337, 134] on input "text" at bounding box center [335, 132] width 64 height 8
type input "bias"
click at [136, 121] on input "text" at bounding box center [128, 123] width 64 height 8
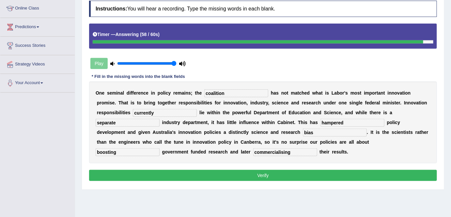
type input "separate"
click at [251, 174] on button "Verify" at bounding box center [263, 175] width 348 height 11
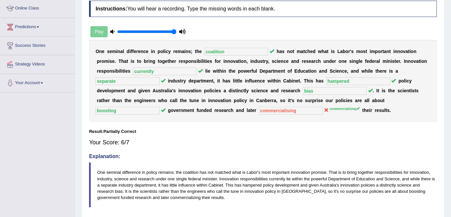
scroll to position [0, 0]
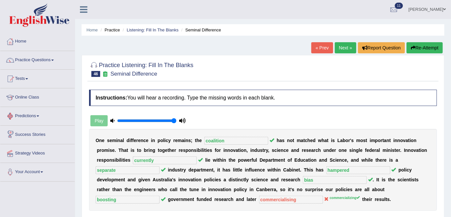
click at [343, 49] on link "Next »" at bounding box center [346, 47] width 22 height 11
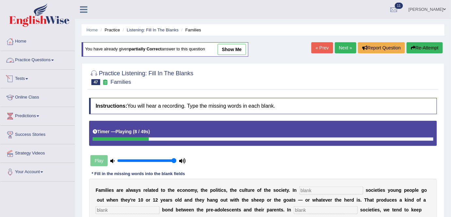
click at [51, 60] on link "Practice Questions" at bounding box center [37, 59] width 74 height 16
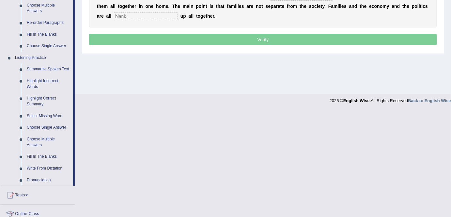
scroll to position [224, 0]
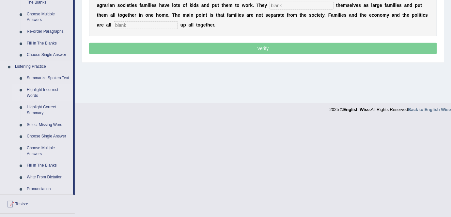
click at [38, 91] on link "Highlight Incorrect Words" at bounding box center [48, 92] width 49 height 17
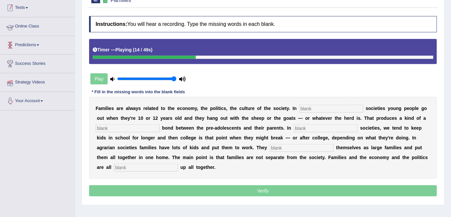
scroll to position [112, 0]
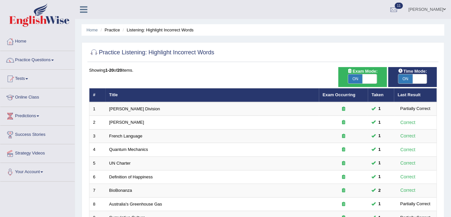
click at [359, 74] on span "ON" at bounding box center [356, 78] width 14 height 9
checkbox input "false"
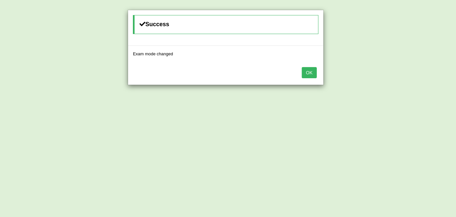
click at [310, 74] on button "OK" at bounding box center [309, 72] width 15 height 11
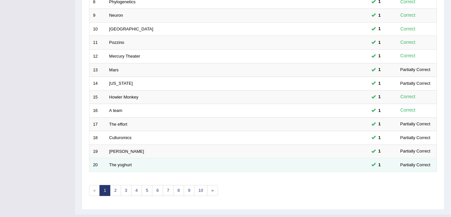
scroll to position [213, 0]
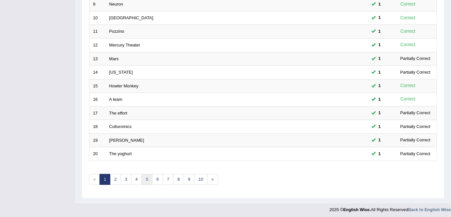
click at [143, 174] on link "5" at bounding box center [147, 179] width 11 height 11
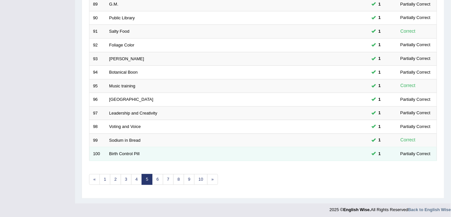
scroll to position [213, 0]
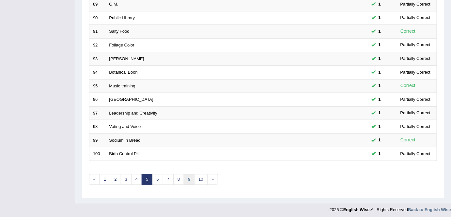
click at [186, 175] on link "9" at bounding box center [189, 179] width 11 height 11
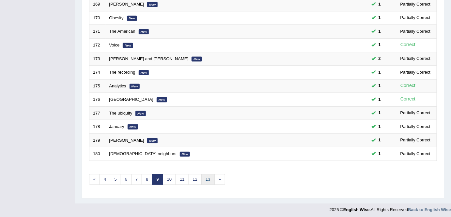
click at [202, 175] on link "13" at bounding box center [208, 179] width 13 height 11
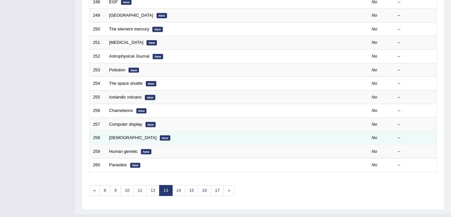
scroll to position [213, 0]
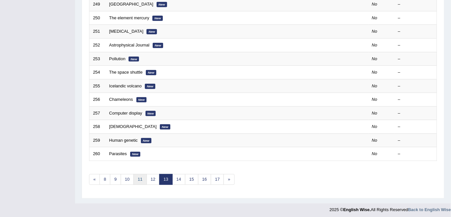
click at [138, 174] on link "11" at bounding box center [140, 179] width 13 height 11
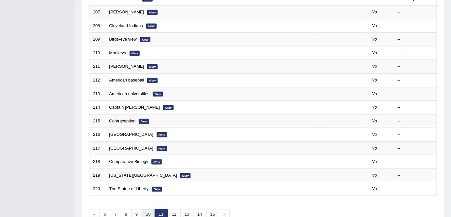
click at [146, 210] on link "10" at bounding box center [148, 214] width 13 height 11
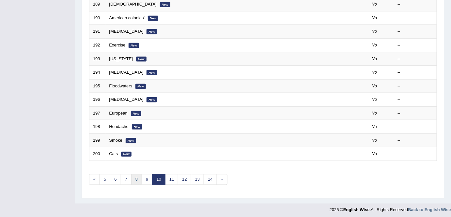
click at [139, 177] on link "8" at bounding box center [136, 179] width 11 height 11
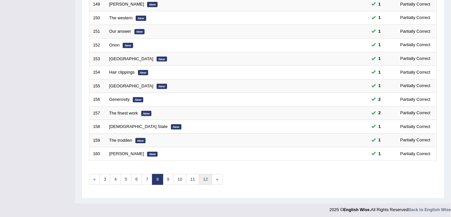
click at [203, 177] on link "12" at bounding box center [205, 179] width 13 height 11
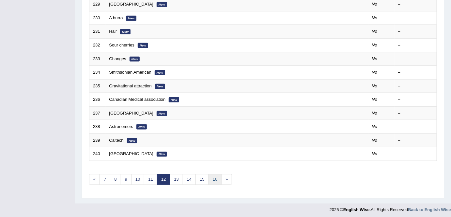
scroll to position [213, 0]
click at [212, 175] on link "16" at bounding box center [215, 179] width 13 height 11
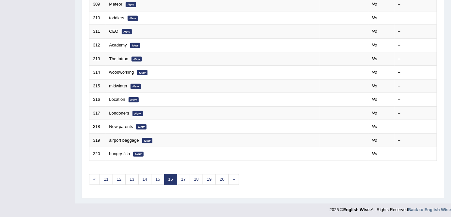
click at [217, 182] on div "Showing 301-320 of 445 items. # Title Exam Occurring Taken Last Result 301 helm…" at bounding box center [263, 23] width 348 height 339
click at [219, 177] on link "20" at bounding box center [222, 179] width 13 height 11
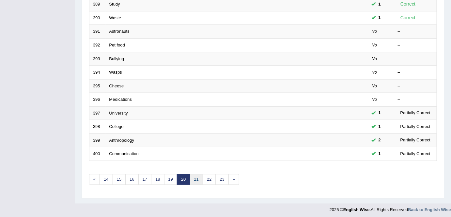
click at [194, 177] on link "21" at bounding box center [196, 179] width 13 height 11
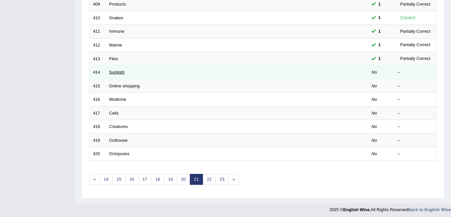
click at [118, 70] on link "Sunlight" at bounding box center [116, 72] width 15 height 5
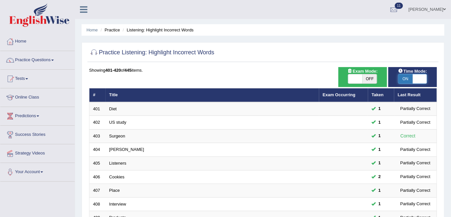
click at [414, 74] on span at bounding box center [420, 78] width 14 height 9
checkbox input "false"
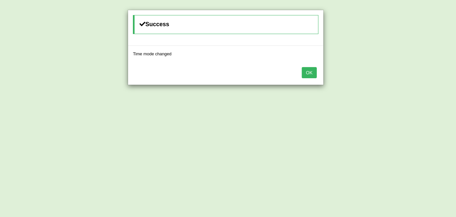
click at [311, 72] on button "OK" at bounding box center [309, 72] width 15 height 11
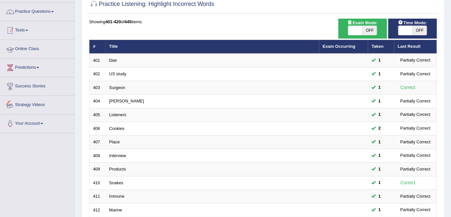
scroll to position [213, 0]
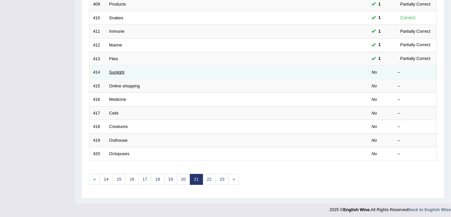
click at [116, 70] on link "Sunlight" at bounding box center [116, 72] width 15 height 5
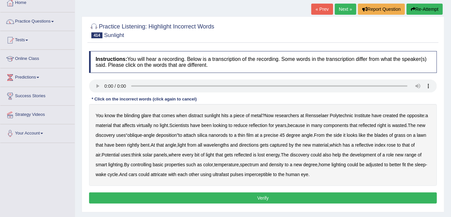
scroll to position [37, 0]
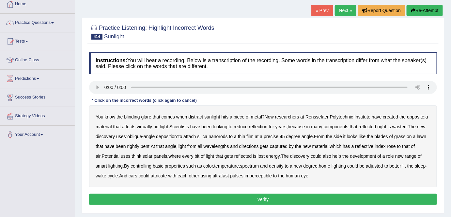
click at [199, 115] on b "distract" at bounding box center [195, 116] width 15 height 5
click at [129, 124] on b "affects" at bounding box center [128, 126] width 13 height 5
click at [128, 147] on b "rightly" at bounding box center [133, 145] width 12 height 5
click at [167, 173] on b "attricate" at bounding box center [159, 175] width 16 height 5
click at [207, 198] on button "Verify" at bounding box center [263, 198] width 348 height 11
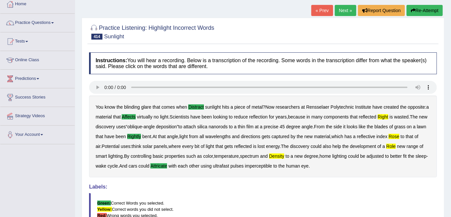
click at [347, 12] on link "Next »" at bounding box center [346, 10] width 22 height 11
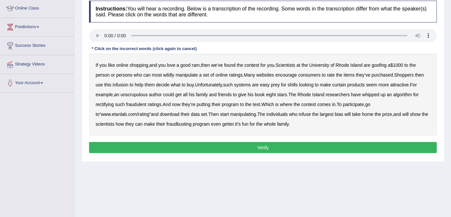
click at [194, 63] on b "ram" at bounding box center [196, 64] width 8 height 5
click at [383, 62] on b "goofing" at bounding box center [379, 64] width 15 height 5
click at [119, 84] on b "infusion" at bounding box center [121, 84] width 16 height 5
click at [336, 84] on b "curtain" at bounding box center [340, 84] width 14 height 5
click at [103, 102] on b "rectifying" at bounding box center [105, 104] width 18 height 5
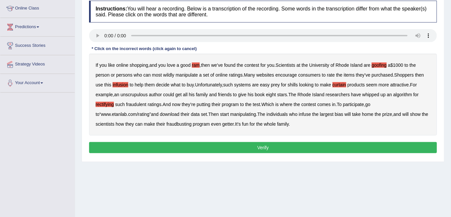
click at [305, 114] on b "infuse" at bounding box center [305, 113] width 12 height 5
click at [271, 146] on button "Verify" at bounding box center [263, 147] width 348 height 11
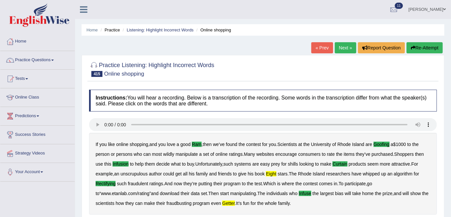
click at [348, 46] on link "Next »" at bounding box center [346, 47] width 22 height 11
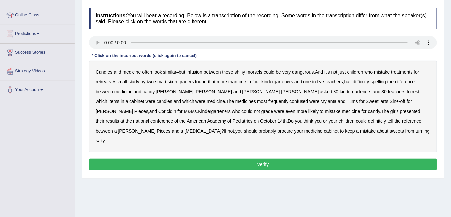
scroll to position [89, 0]
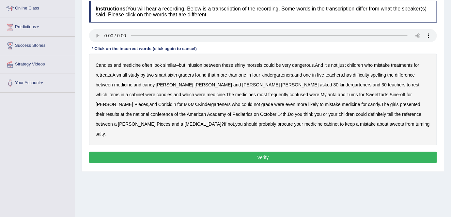
click at [196, 65] on b "infusion" at bounding box center [195, 64] width 16 height 5
click at [101, 75] on b "retreats" at bounding box center [103, 74] width 15 height 5
click at [381, 75] on b "spelling" at bounding box center [378, 74] width 15 height 5
click at [412, 84] on b "rest" at bounding box center [416, 84] width 8 height 5
click at [105, 131] on b "salty" at bounding box center [100, 133] width 9 height 5
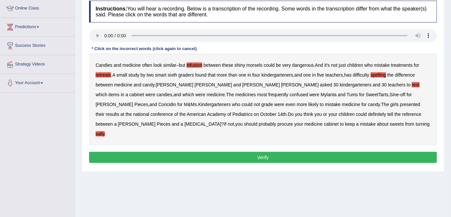
click at [260, 152] on button "Verify" at bounding box center [263, 157] width 348 height 11
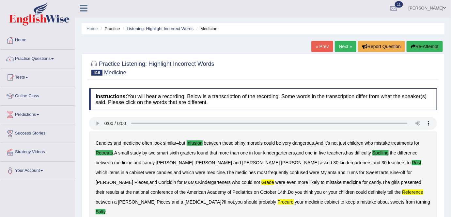
scroll to position [0, 0]
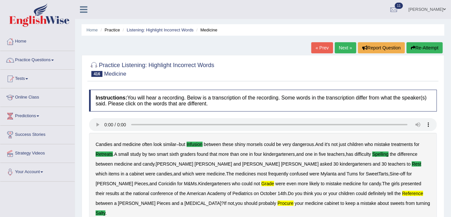
click at [344, 44] on link "Next »" at bounding box center [346, 47] width 22 height 11
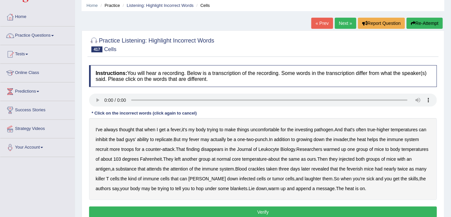
scroll to position [25, 0]
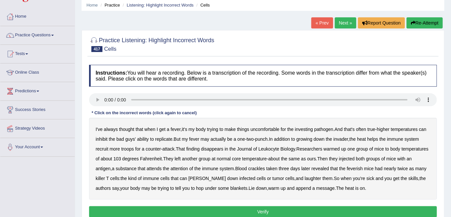
click at [301, 129] on b "investing" at bounding box center [304, 128] width 18 height 5
click at [313, 138] on b "growing" at bounding box center [305, 138] width 16 height 5
click at [232, 151] on div "I've always thought that when I get a fever , it's my body trying to make thing…" at bounding box center [263, 159] width 348 height 82
click at [224, 146] on b "disappears" at bounding box center [212, 148] width 23 height 5
click at [162, 168] on b "attends" at bounding box center [154, 168] width 15 height 5
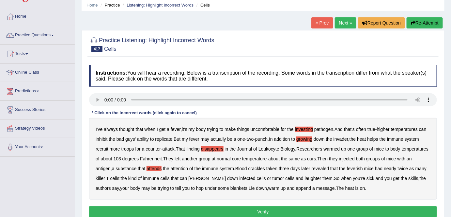
click at [265, 167] on b "crackles" at bounding box center [257, 168] width 17 height 5
click at [307, 176] on b "laughter" at bounding box center [313, 177] width 17 height 5
click at [307, 189] on b "append" at bounding box center [303, 187] width 15 height 5
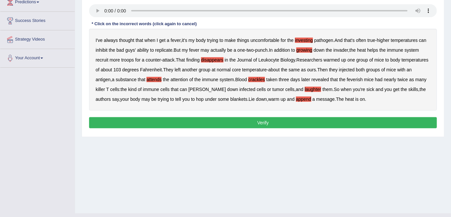
scroll to position [114, 0]
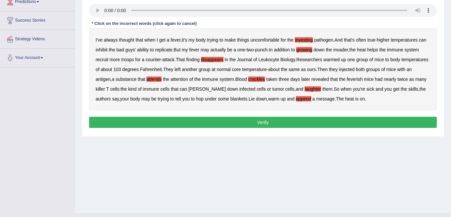
click at [248, 121] on button "Verify" at bounding box center [263, 122] width 348 height 11
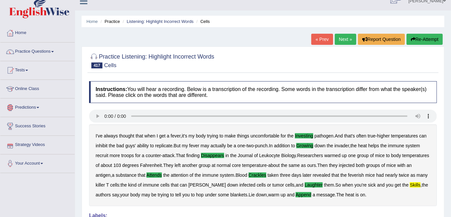
scroll to position [0, 0]
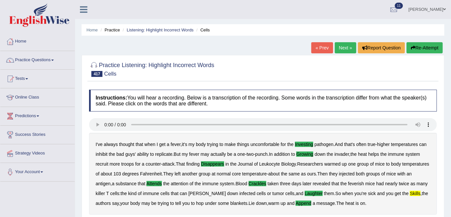
click at [345, 47] on link "Next »" at bounding box center [346, 47] width 22 height 11
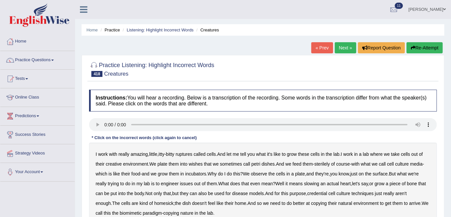
click at [185, 154] on b "ruptures" at bounding box center [184, 153] width 17 height 5
click at [113, 163] on b "creative" at bounding box center [114, 163] width 16 height 5
click at [197, 161] on b "wishes" at bounding box center [196, 163] width 14 height 5
click at [320, 183] on b "slowing" at bounding box center [311, 183] width 15 height 5
click at [328, 191] on b "credential" at bounding box center [318, 192] width 20 height 5
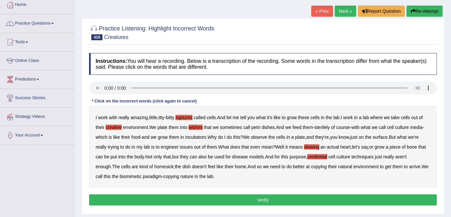
scroll to position [38, 0]
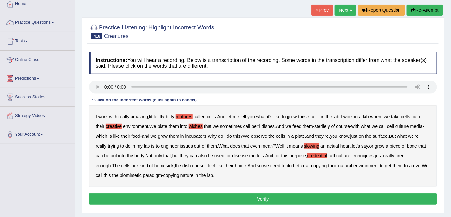
click at [260, 199] on button "Verify" at bounding box center [263, 198] width 348 height 11
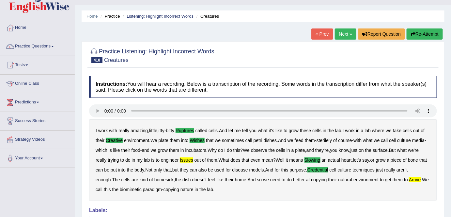
scroll to position [0, 0]
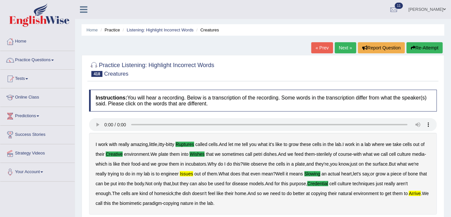
click at [340, 47] on link "Next »" at bounding box center [346, 47] width 22 height 11
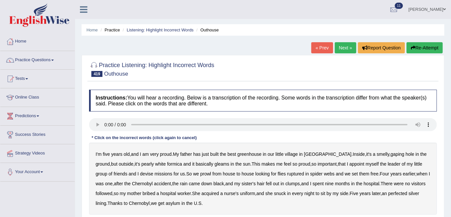
click at [248, 154] on b "greenhouse" at bounding box center [250, 153] width 24 height 5
click at [196, 164] on b "basically" at bounding box center [205, 163] width 18 height 5
click at [287, 173] on b "ruptured" at bounding box center [295, 173] width 17 height 5
click at [401, 192] on b "perfected" at bounding box center [398, 192] width 19 height 5
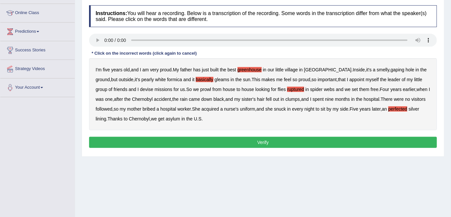
scroll to position [89, 0]
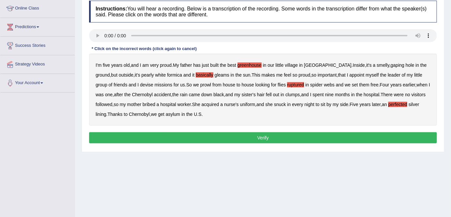
click at [144, 129] on div "Instructions: You will hear a recording. Below is a transcription of the record…" at bounding box center [263, 72] width 351 height 151
click at [146, 136] on button "Verify" at bounding box center [263, 137] width 348 height 11
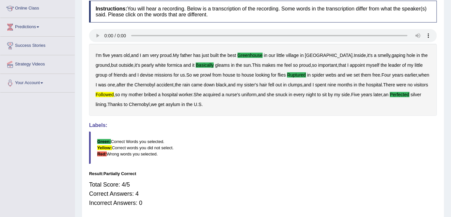
scroll to position [0, 0]
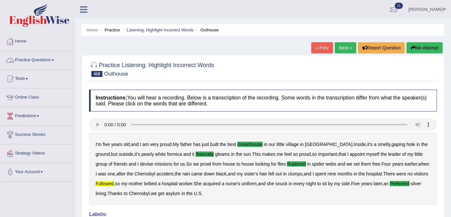
click at [35, 63] on link "Practice Questions" at bounding box center [37, 59] width 74 height 16
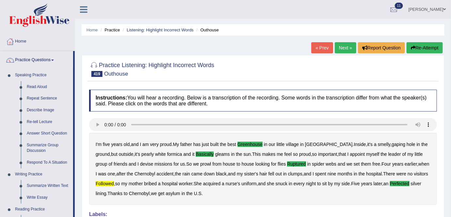
click at [344, 47] on link "Next »" at bounding box center [346, 47] width 22 height 11
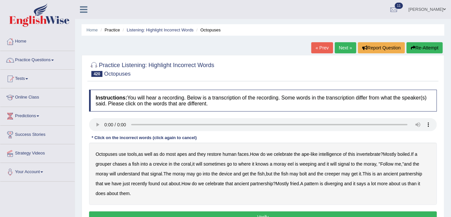
click at [216, 154] on b "restore" at bounding box center [214, 153] width 14 height 5
click at [304, 162] on b "weeping" at bounding box center [308, 163] width 17 height 5
click at [223, 172] on b "device" at bounding box center [225, 173] width 13 height 5
click at [328, 172] on b "creeper" at bounding box center [332, 173] width 15 height 5
click at [331, 183] on b "diverging" at bounding box center [334, 183] width 19 height 5
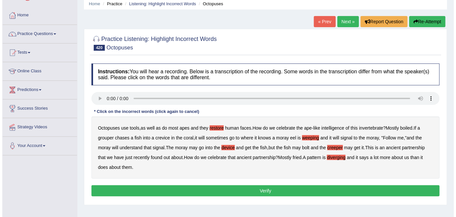
scroll to position [27, 0]
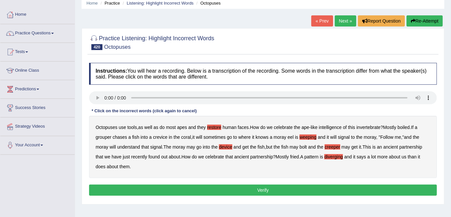
click at [255, 187] on button "Verify" at bounding box center [263, 189] width 348 height 11
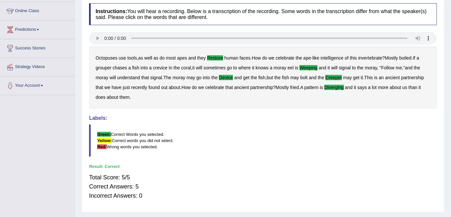
scroll to position [0, 0]
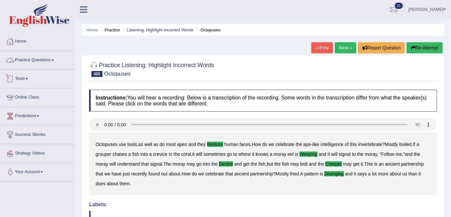
click at [27, 76] on link "Tests" at bounding box center [37, 78] width 74 height 16
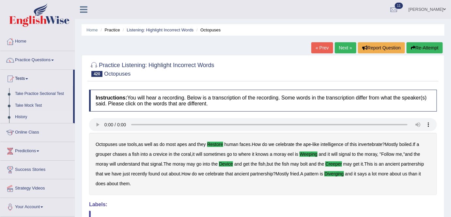
click at [22, 116] on link "History" at bounding box center [42, 117] width 61 height 12
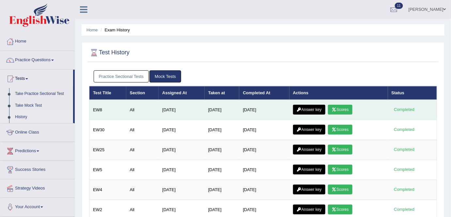
click at [345, 106] on link "Scores" at bounding box center [340, 110] width 24 height 10
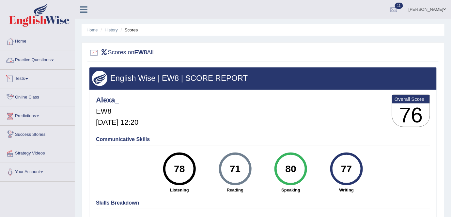
click at [39, 57] on link "Practice Questions" at bounding box center [37, 59] width 74 height 16
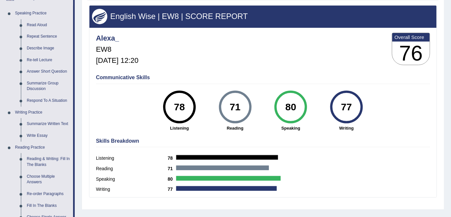
scroll to position [62, 0]
